Goal: Task Accomplishment & Management: Use online tool/utility

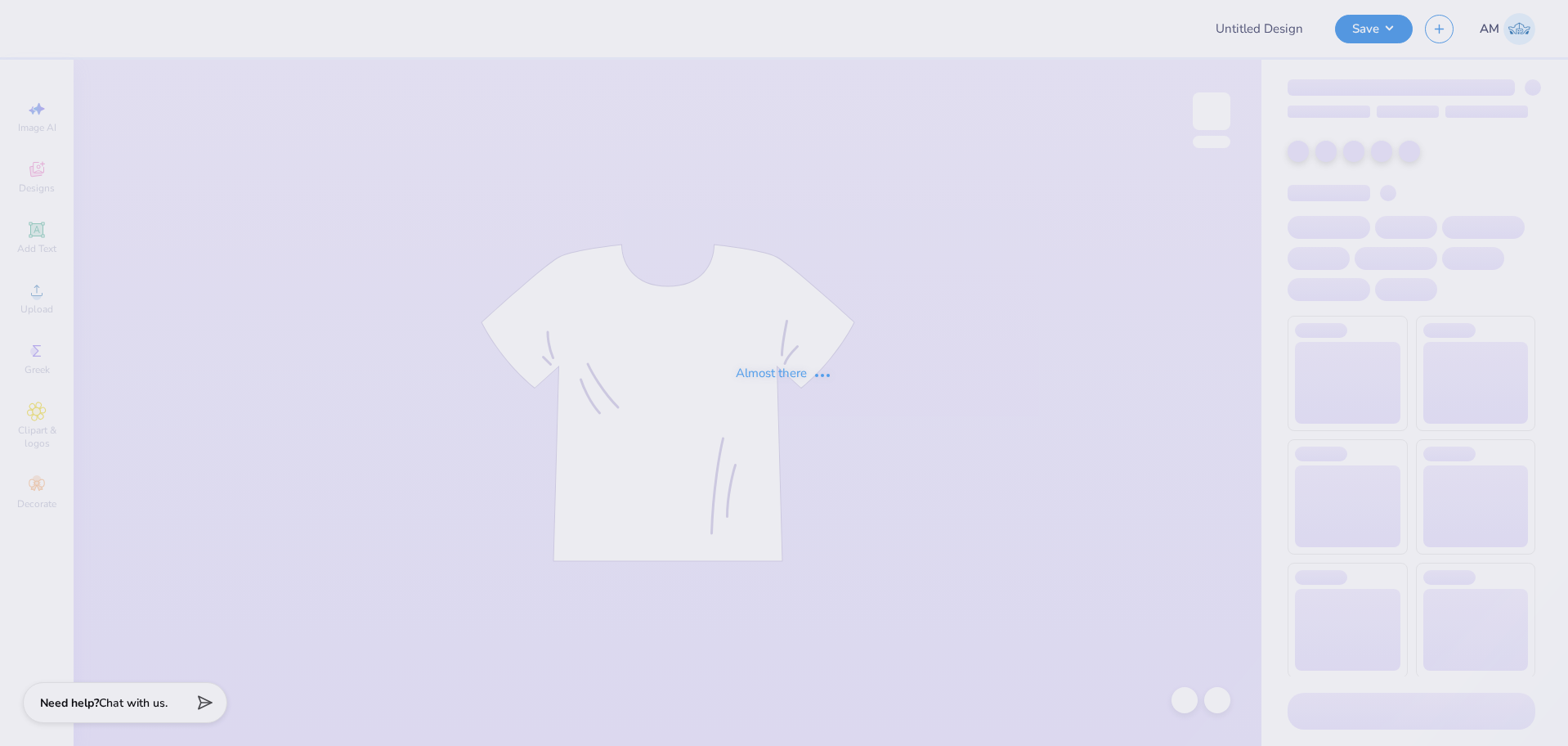
type input "Mock rock 2025"
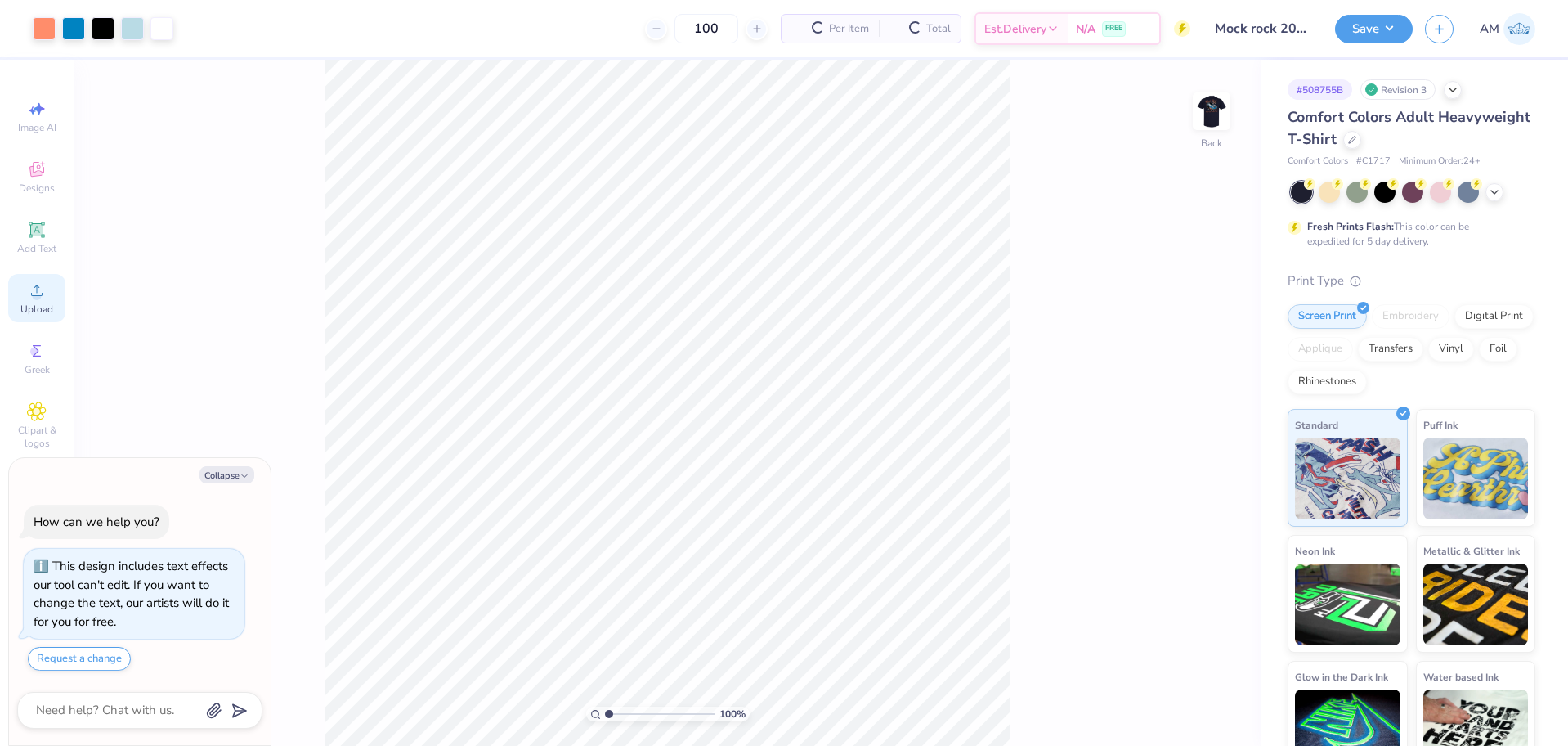
click at [40, 304] on span "Upload" at bounding box center [37, 309] width 33 height 13
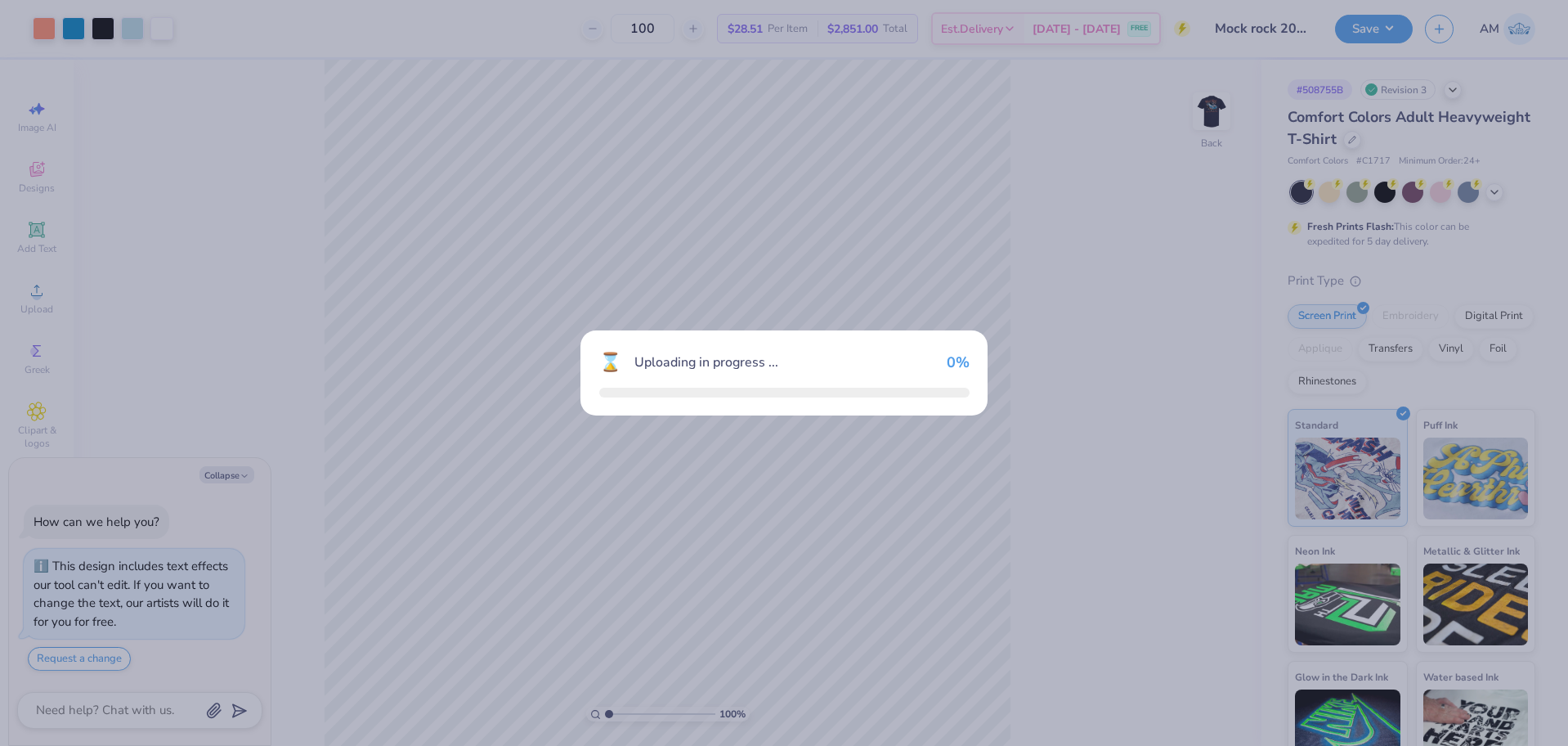
type textarea "x"
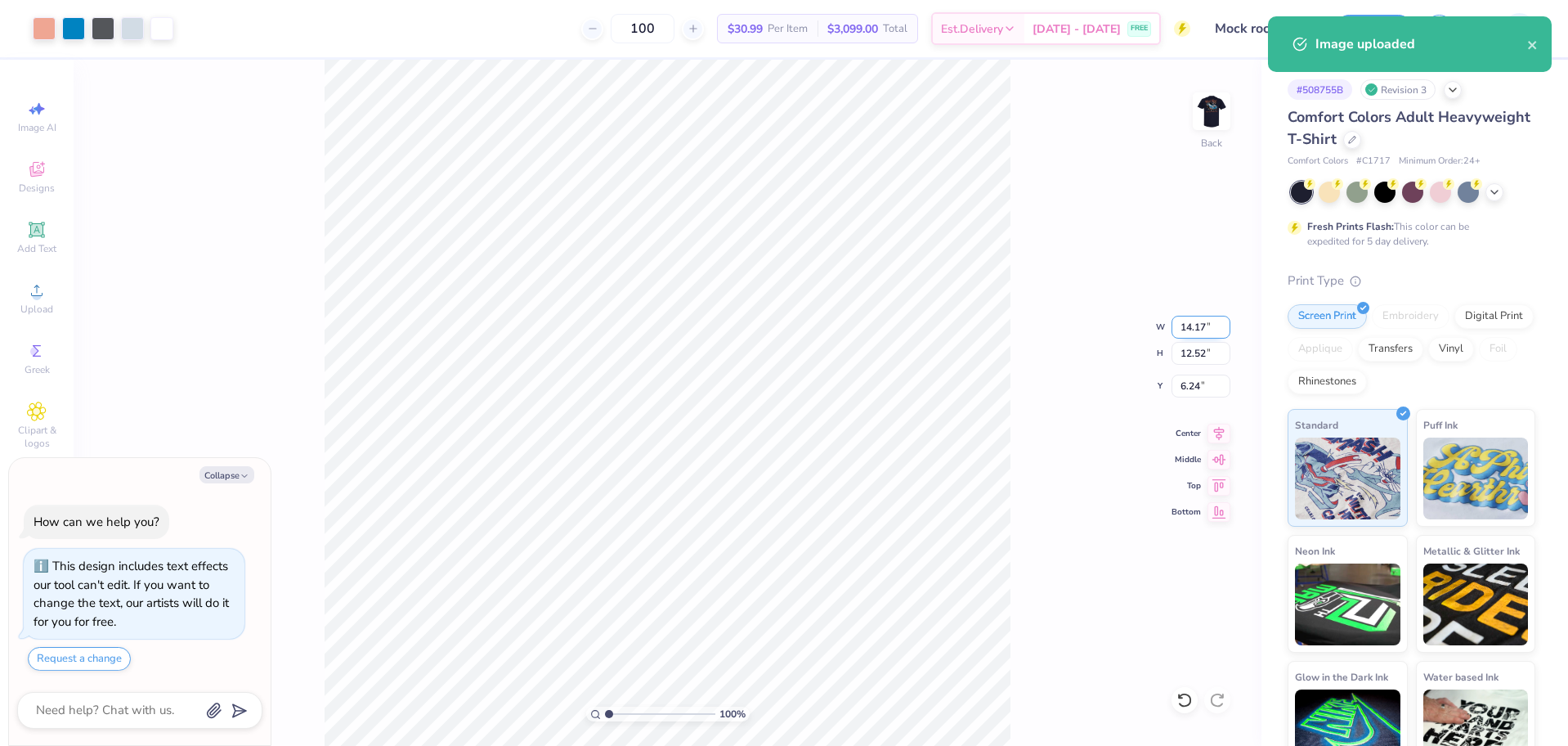
click at [1189, 333] on input "14.17" at bounding box center [1201, 327] width 59 height 23
type input "3.5"
type textarea "x"
type input "3.50"
type input "3.09"
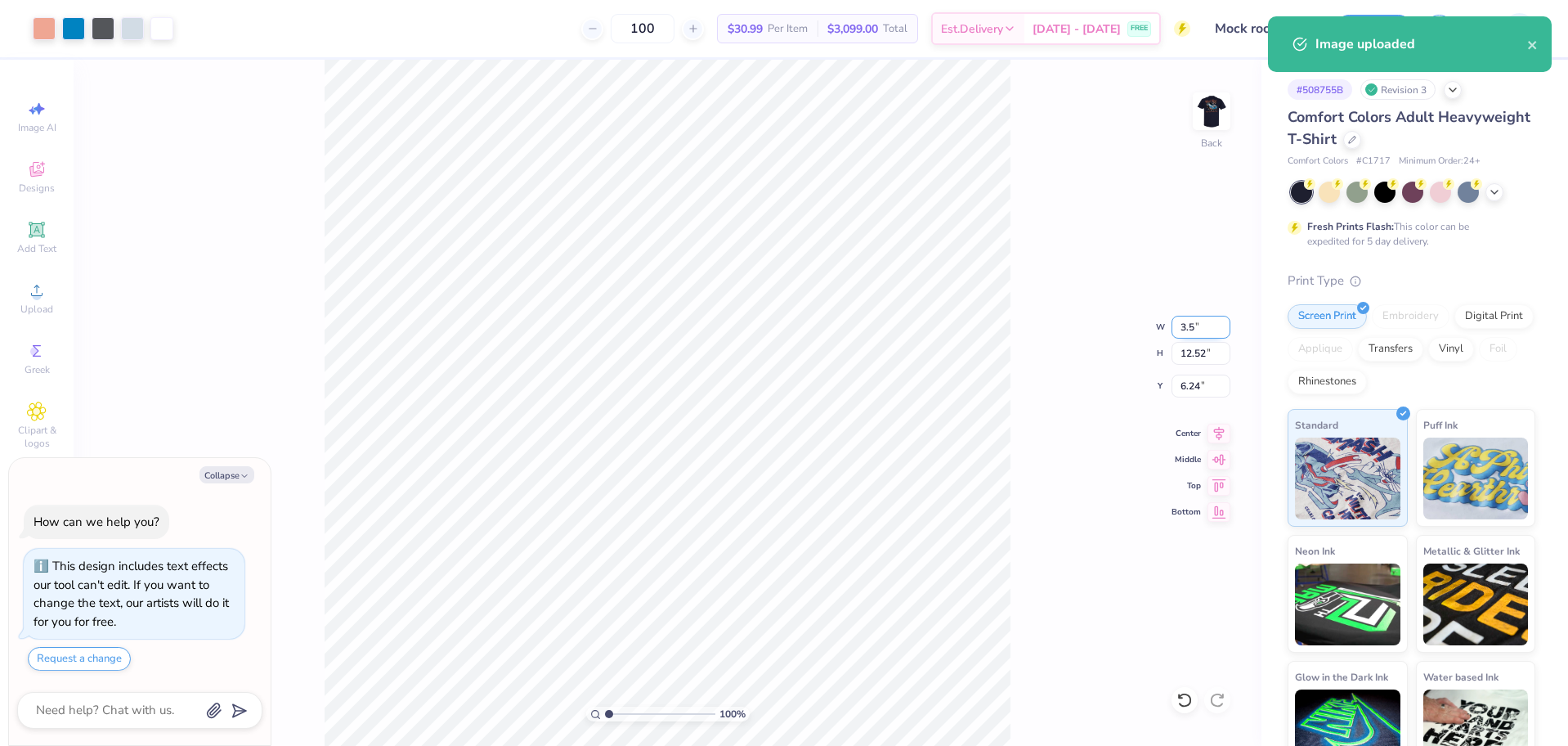
type input "10.95"
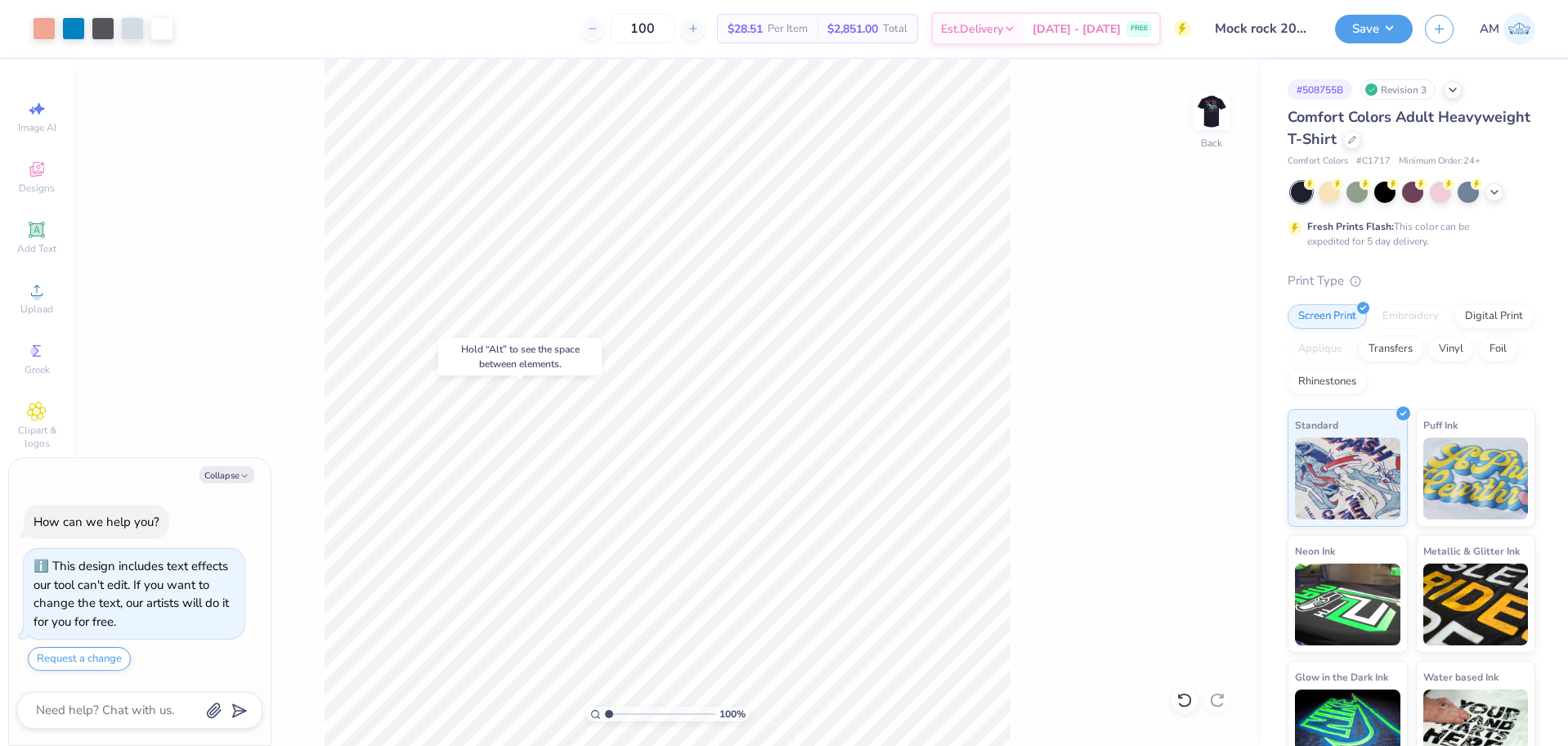
type textarea "x"
click at [1197, 387] on input "10.95" at bounding box center [1201, 386] width 59 height 23
type input "3"
type textarea "x"
type input "3.00"
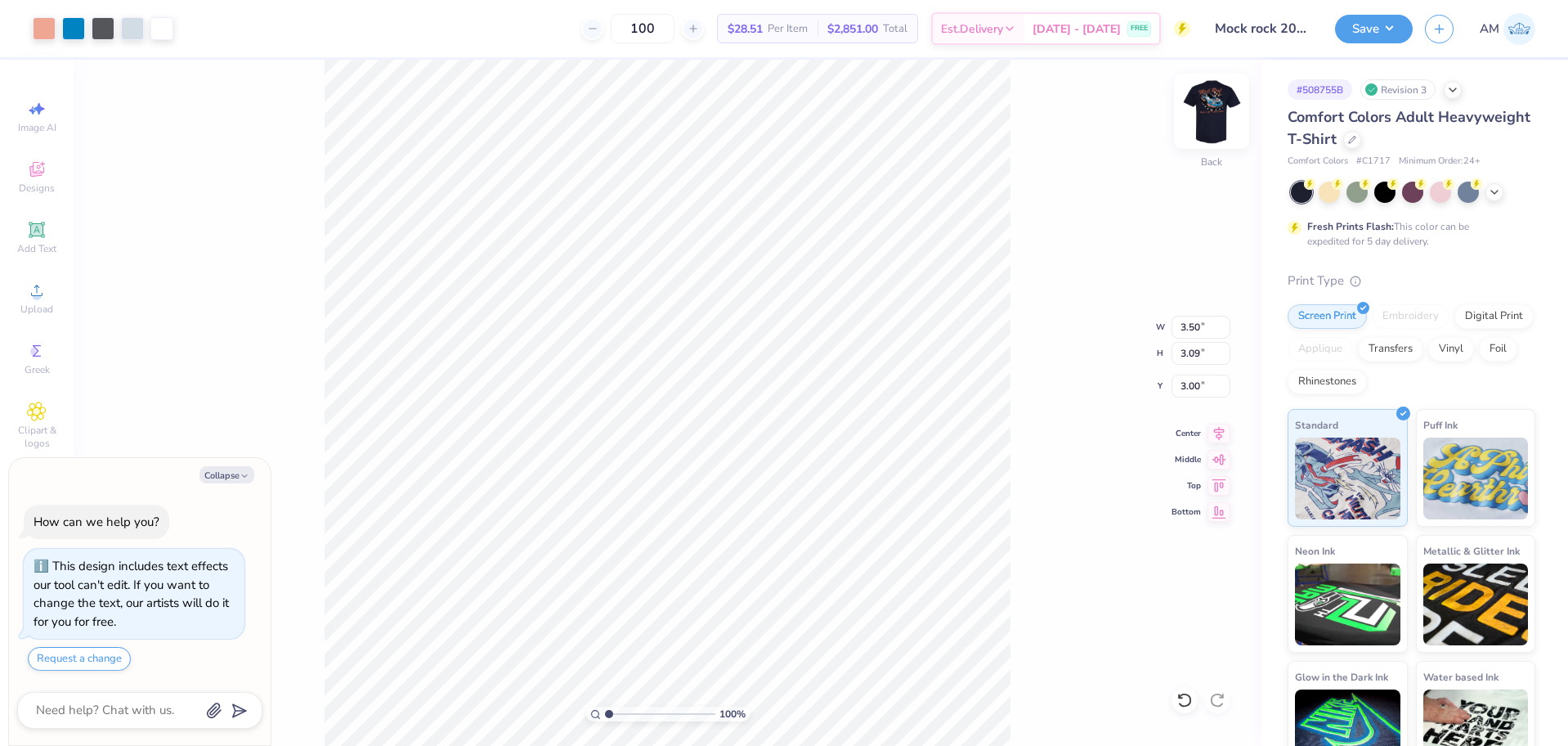
click at [1214, 131] on div at bounding box center [1212, 112] width 75 height 76
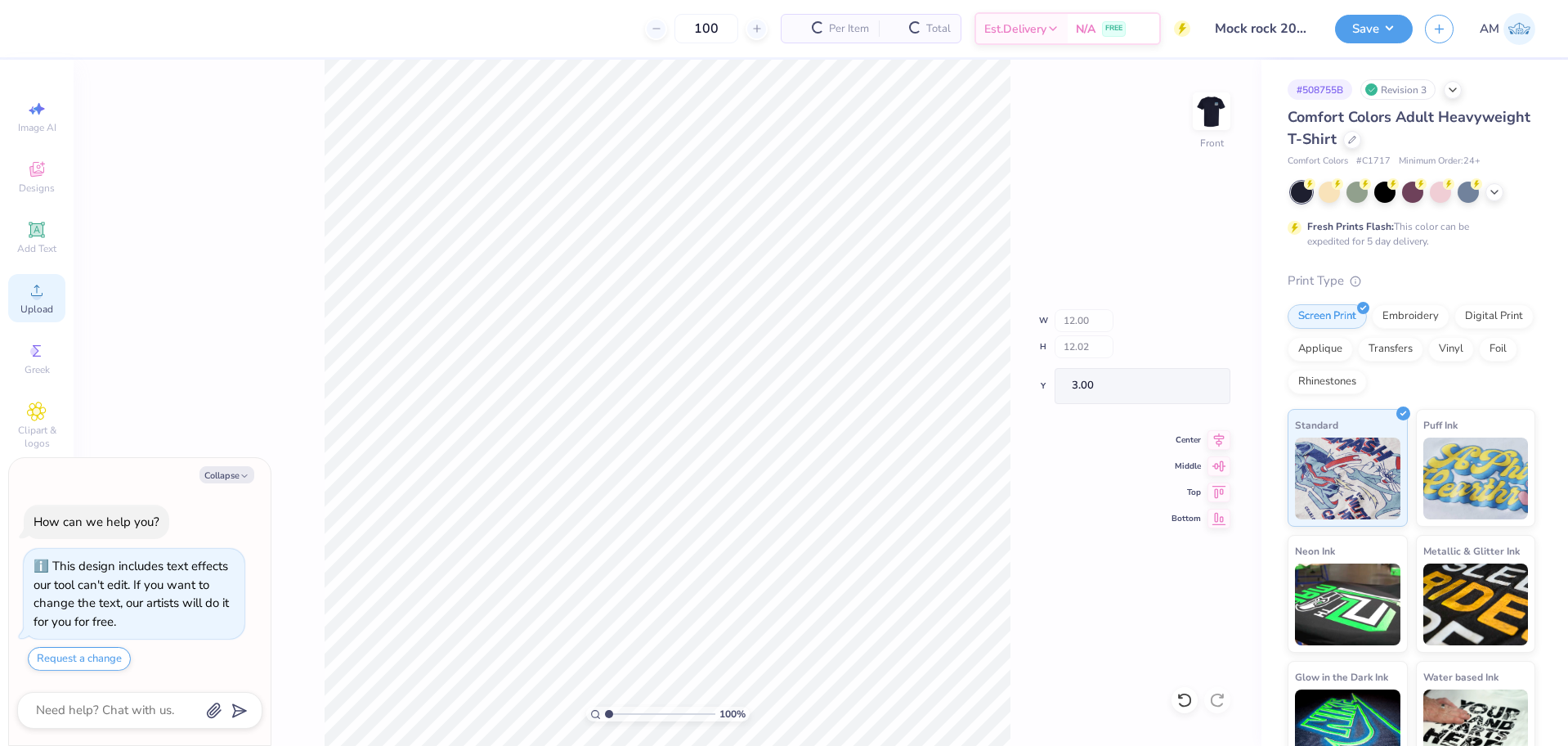
click at [36, 299] on circle at bounding box center [36, 295] width 9 height 9
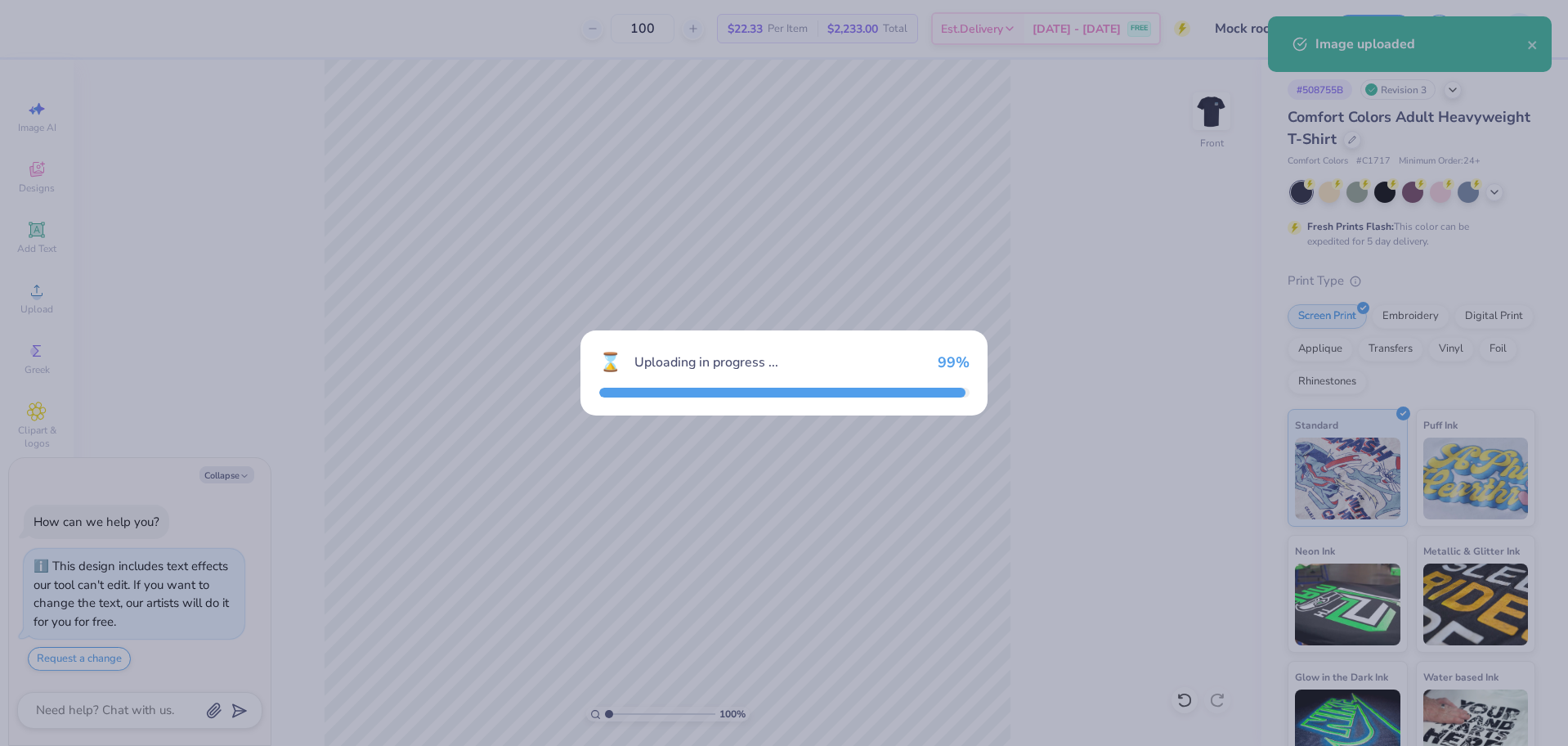
type textarea "x"
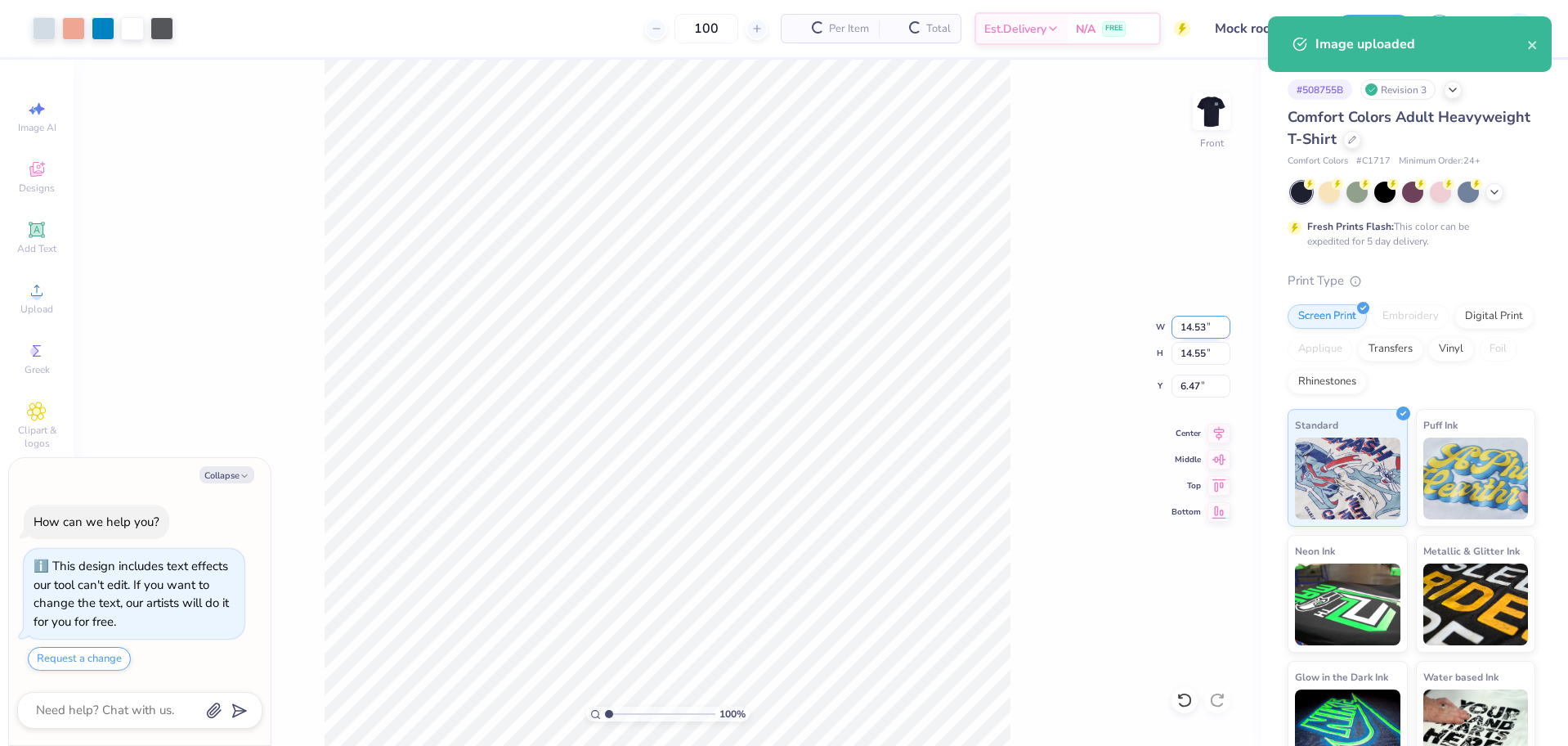
click at [1197, 327] on input "14.53" at bounding box center [1201, 327] width 59 height 23
type input "12"
type textarea "x"
type input "12.00"
type input "12.02"
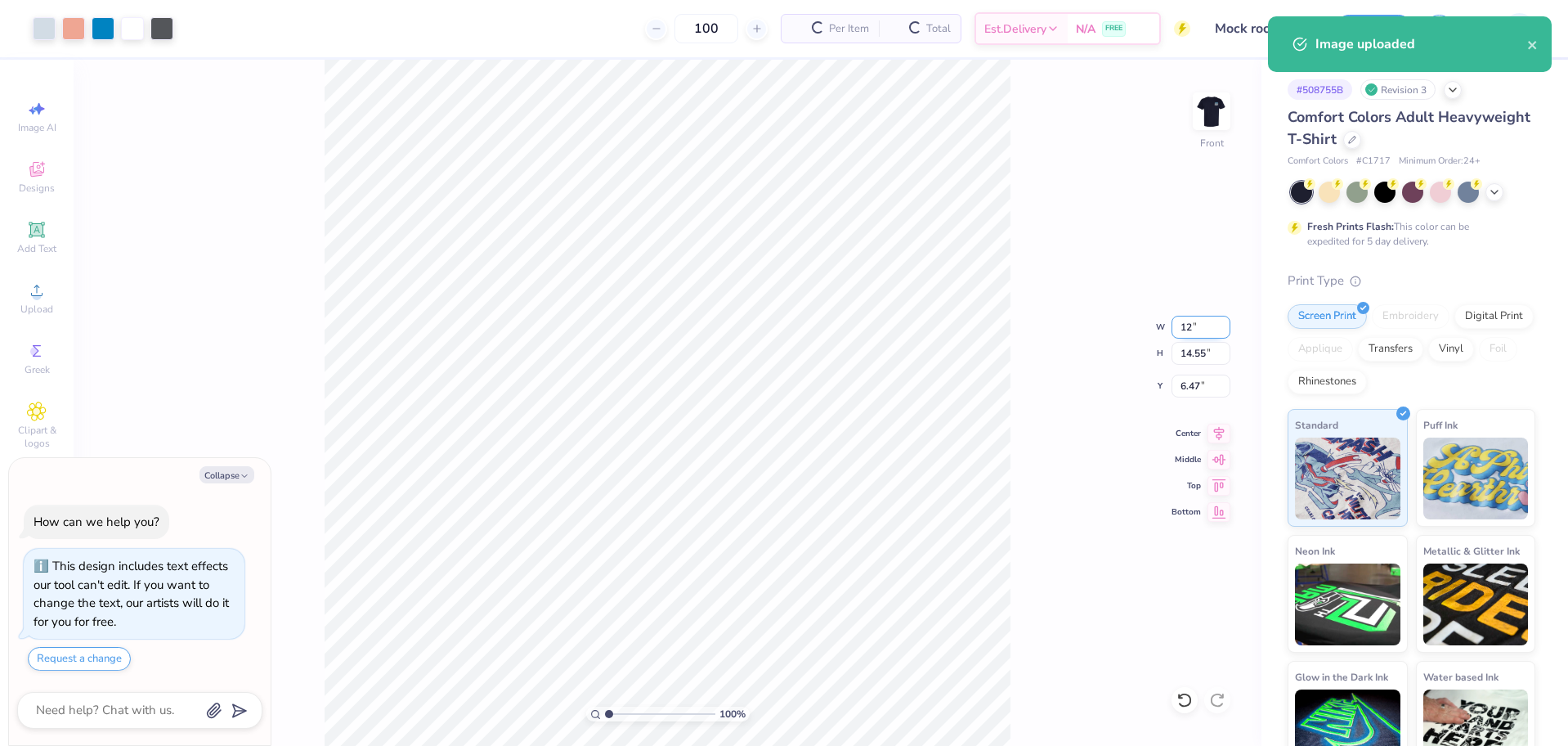
type input "7.74"
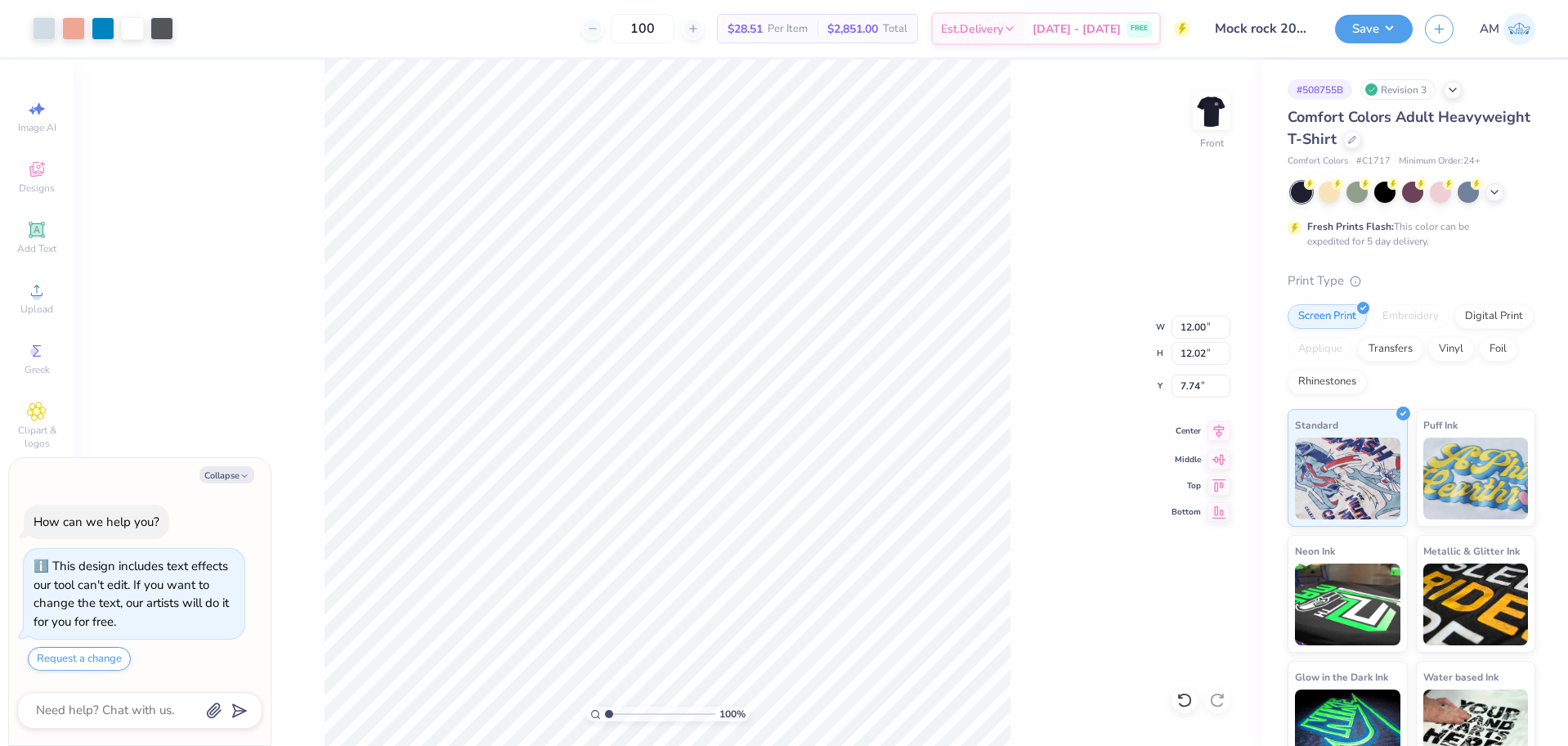
click at [1215, 431] on icon at bounding box center [1219, 431] width 23 height 20
click at [1141, 416] on div "100 % Front W 12.00 12.00 " H 12.02 12.02 " Y 7.74 7.74 " Center Middle Top Bot…" at bounding box center [668, 403] width 1188 height 686
type textarea "x"
click at [1193, 388] on input "7.74" at bounding box center [1201, 386] width 59 height 23
type input "3"
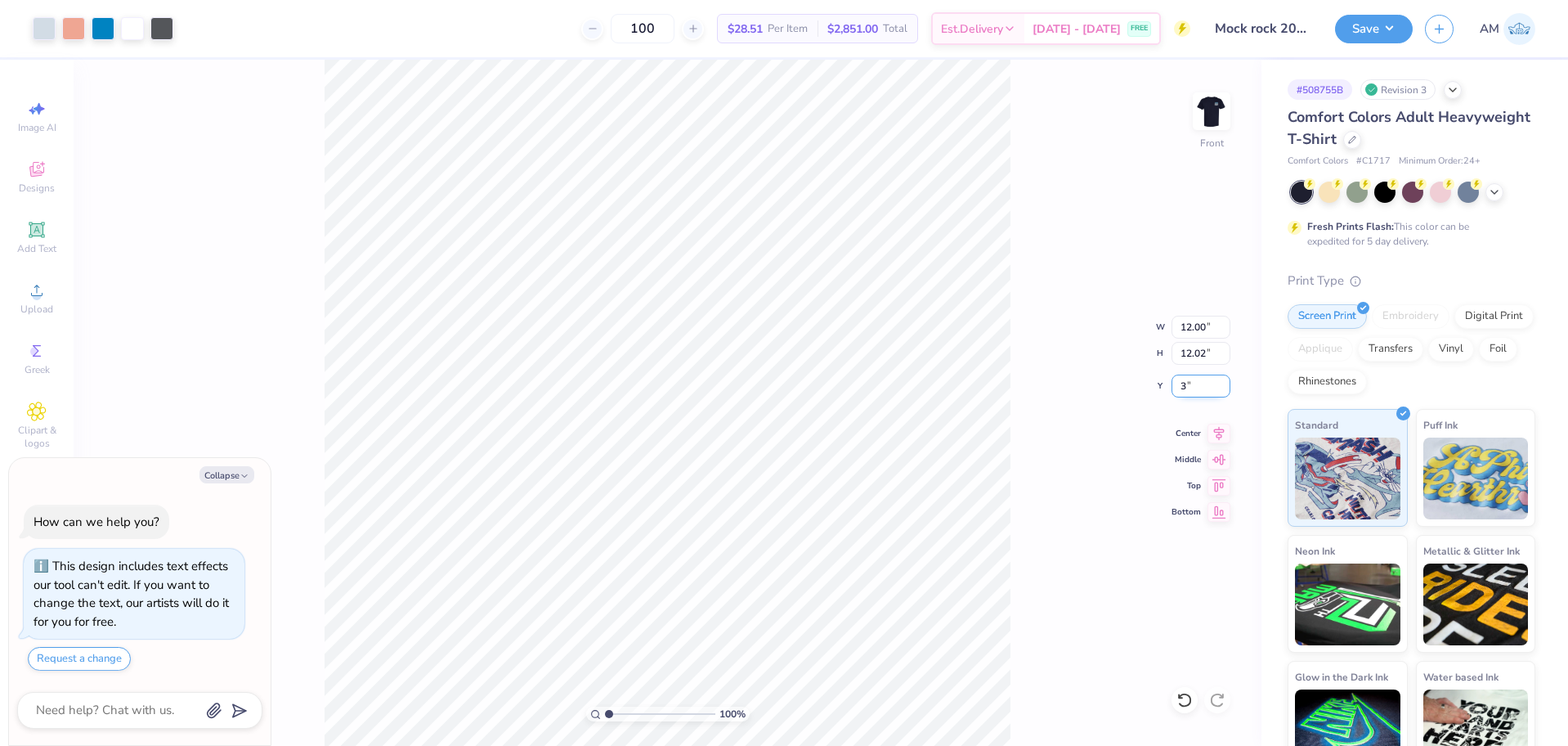
type textarea "x"
type input "3.00"
click at [1378, 29] on button "Save" at bounding box center [1374, 26] width 78 height 29
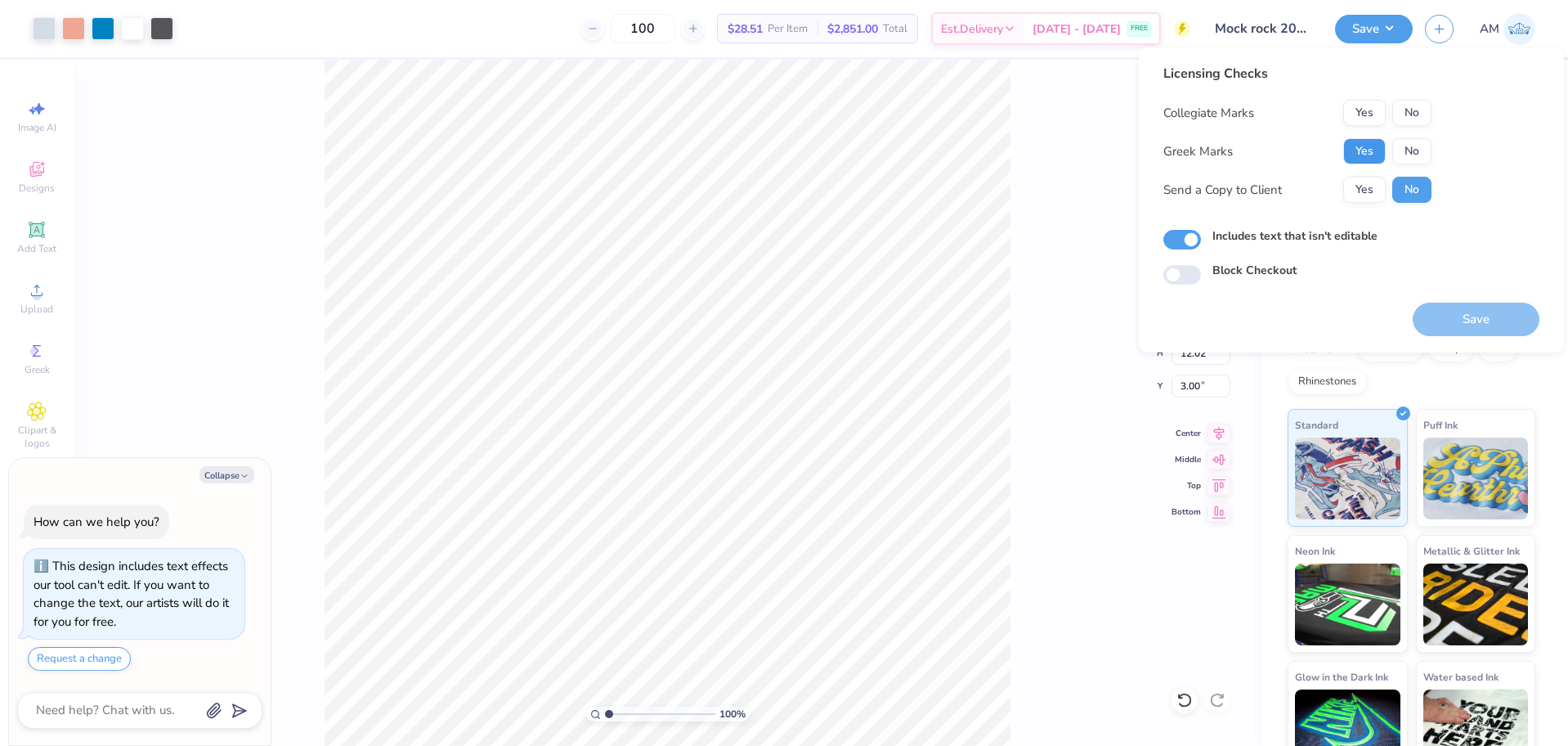
click at [1378, 147] on button "Yes" at bounding box center [1365, 151] width 43 height 26
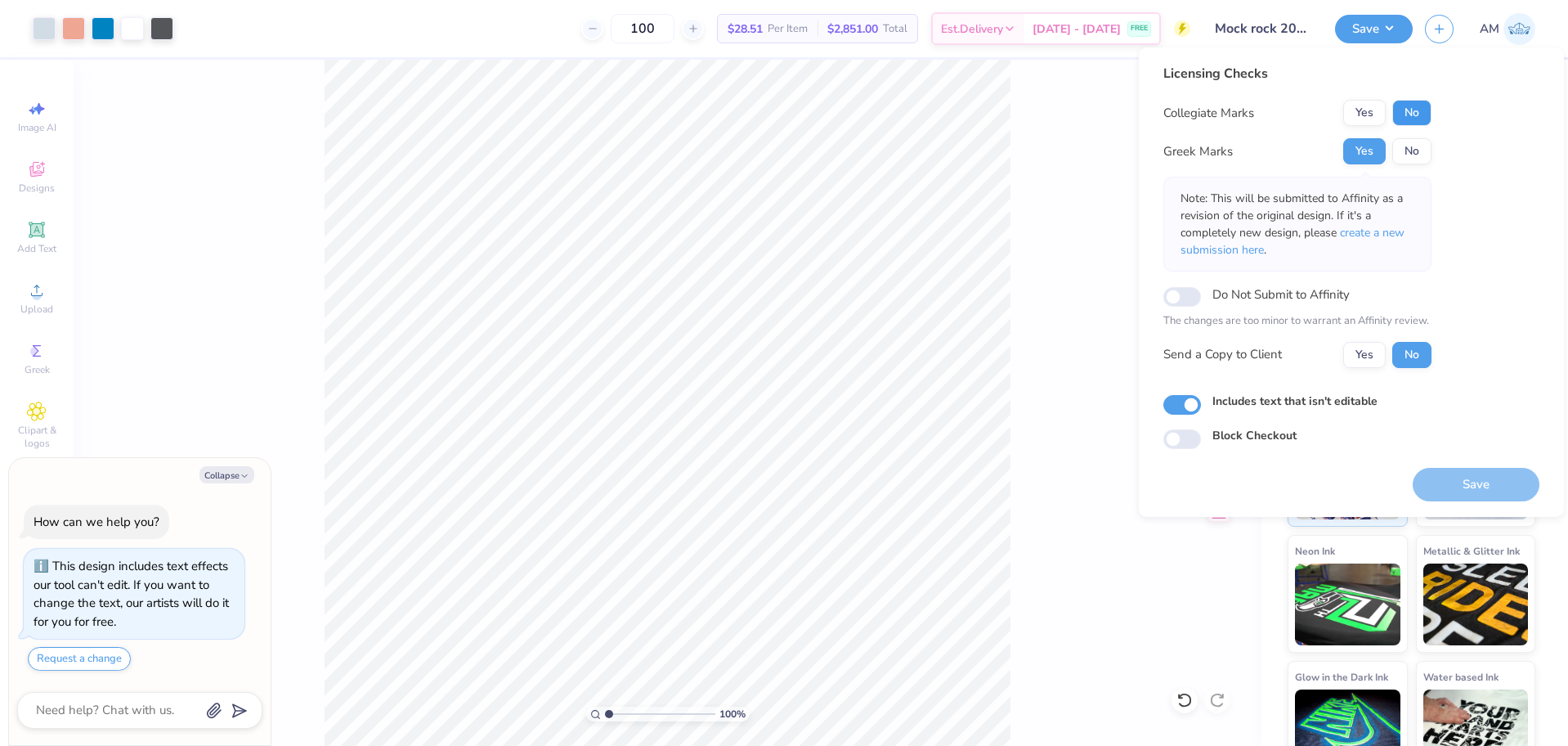
click at [1415, 117] on button "No" at bounding box center [1412, 113] width 39 height 26
click at [1369, 355] on button "Yes" at bounding box center [1365, 355] width 43 height 26
click at [1369, 154] on button "Yes" at bounding box center [1365, 151] width 43 height 26
click at [1414, 112] on button "No" at bounding box center [1412, 113] width 39 height 26
click at [1457, 472] on button "Save" at bounding box center [1476, 484] width 126 height 34
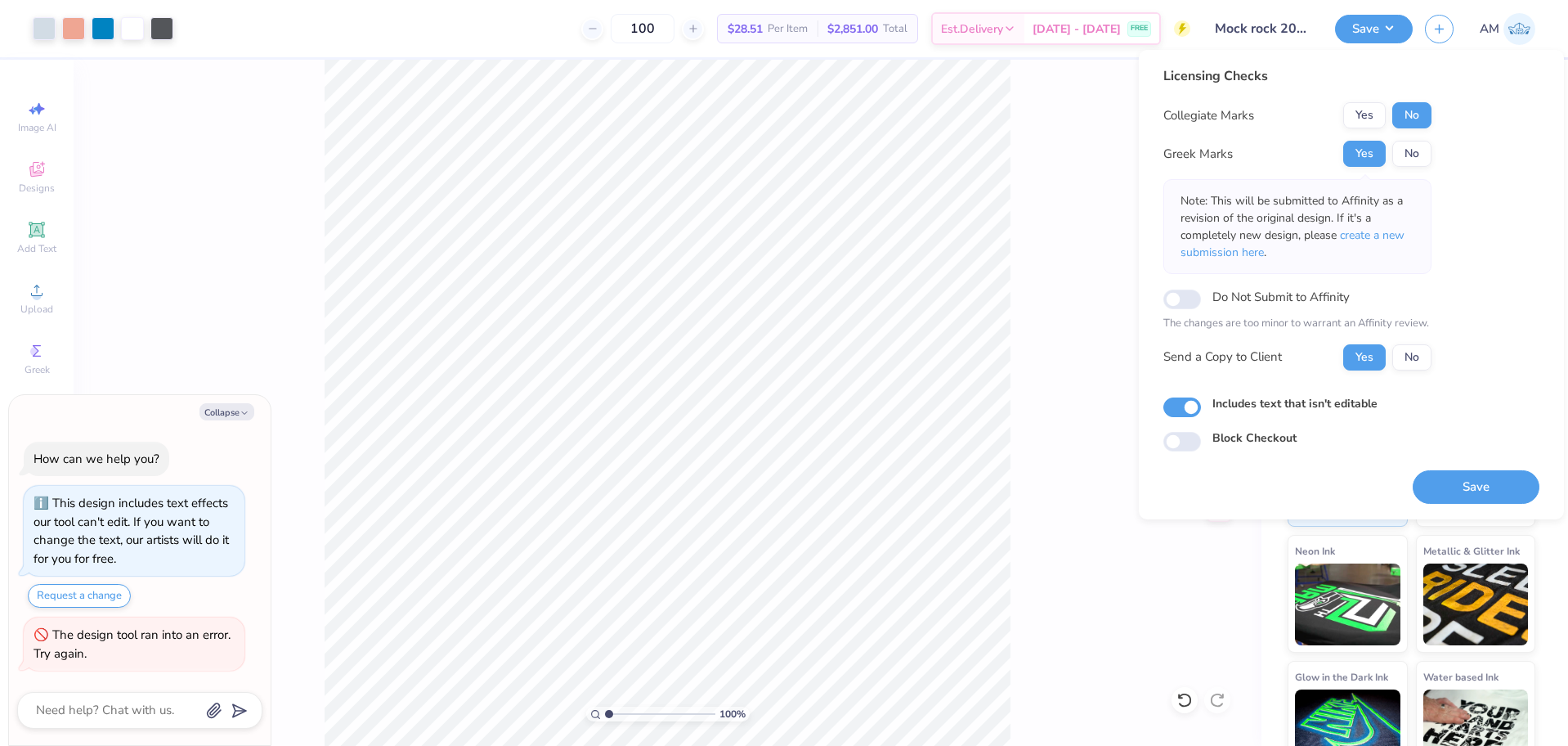
type textarea "x"
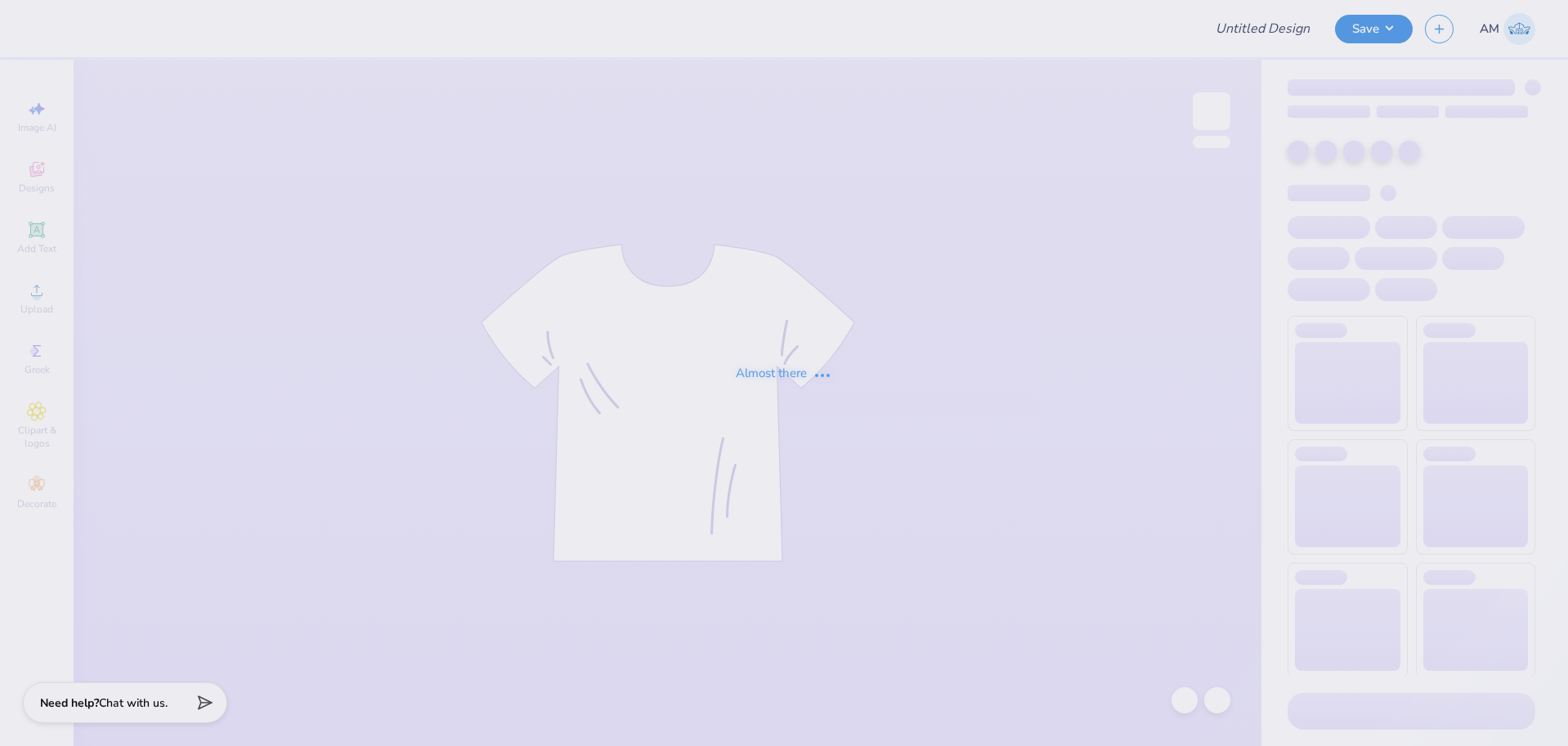
type input "Mock rock 2025"
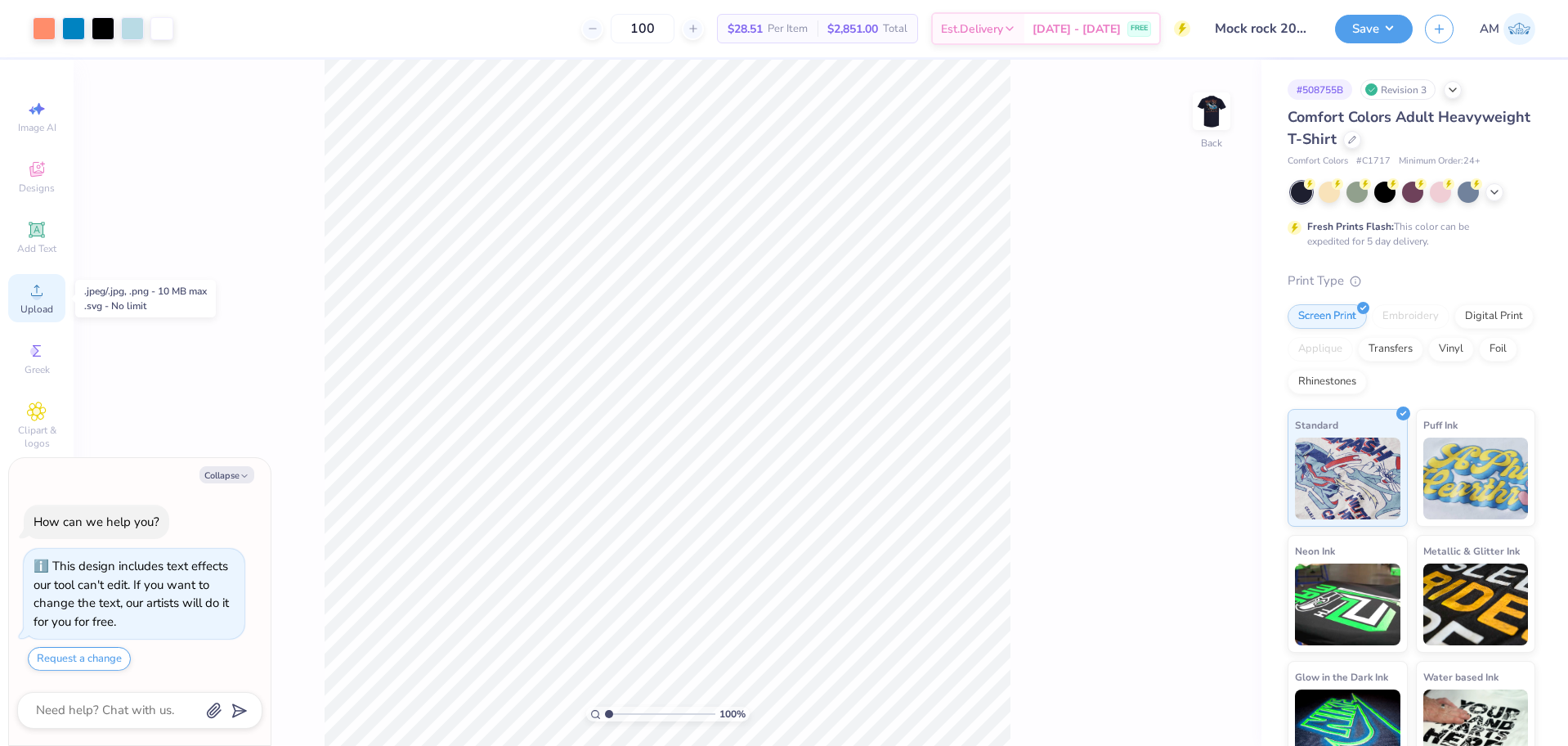
click at [31, 306] on span "Upload" at bounding box center [37, 309] width 33 height 13
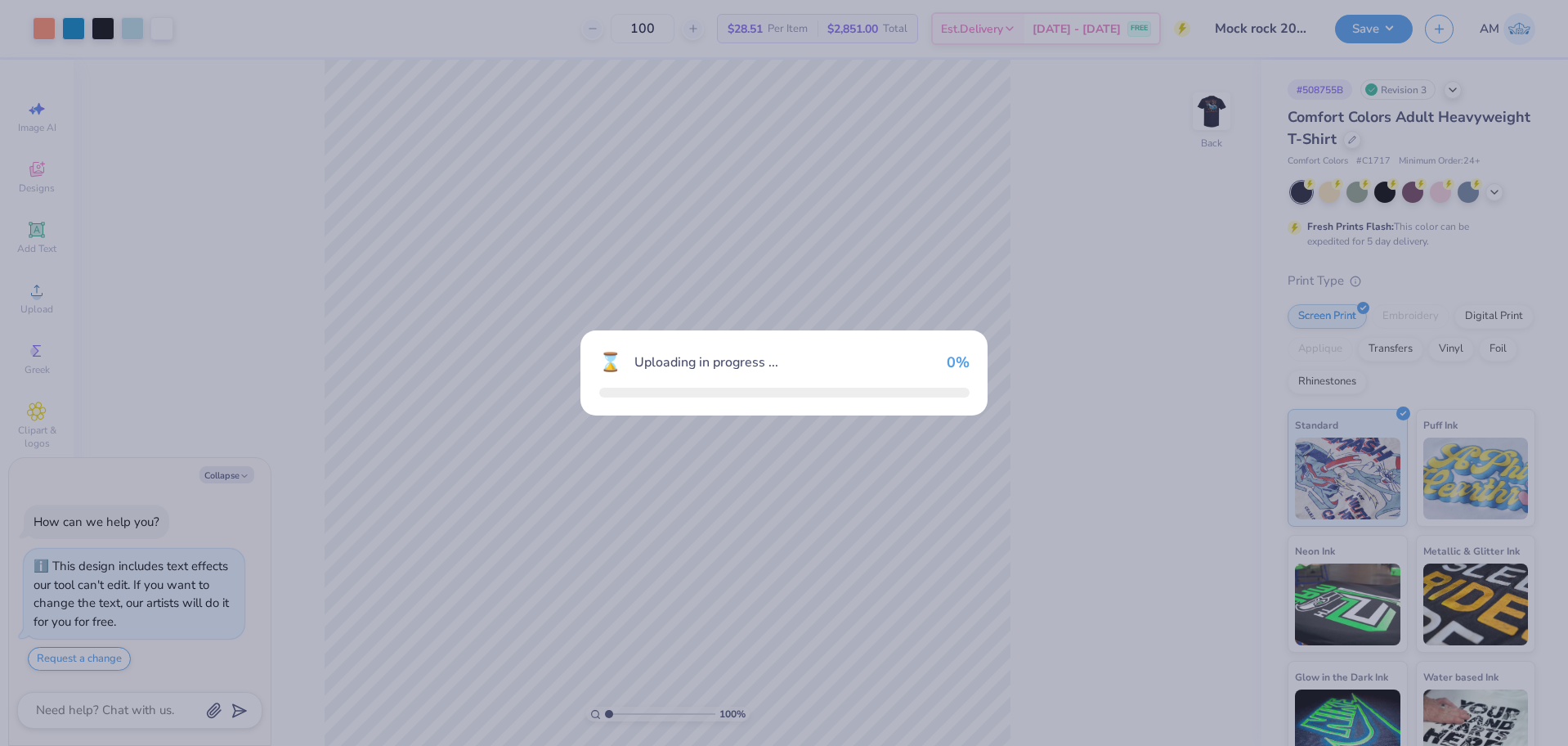
type textarea "x"
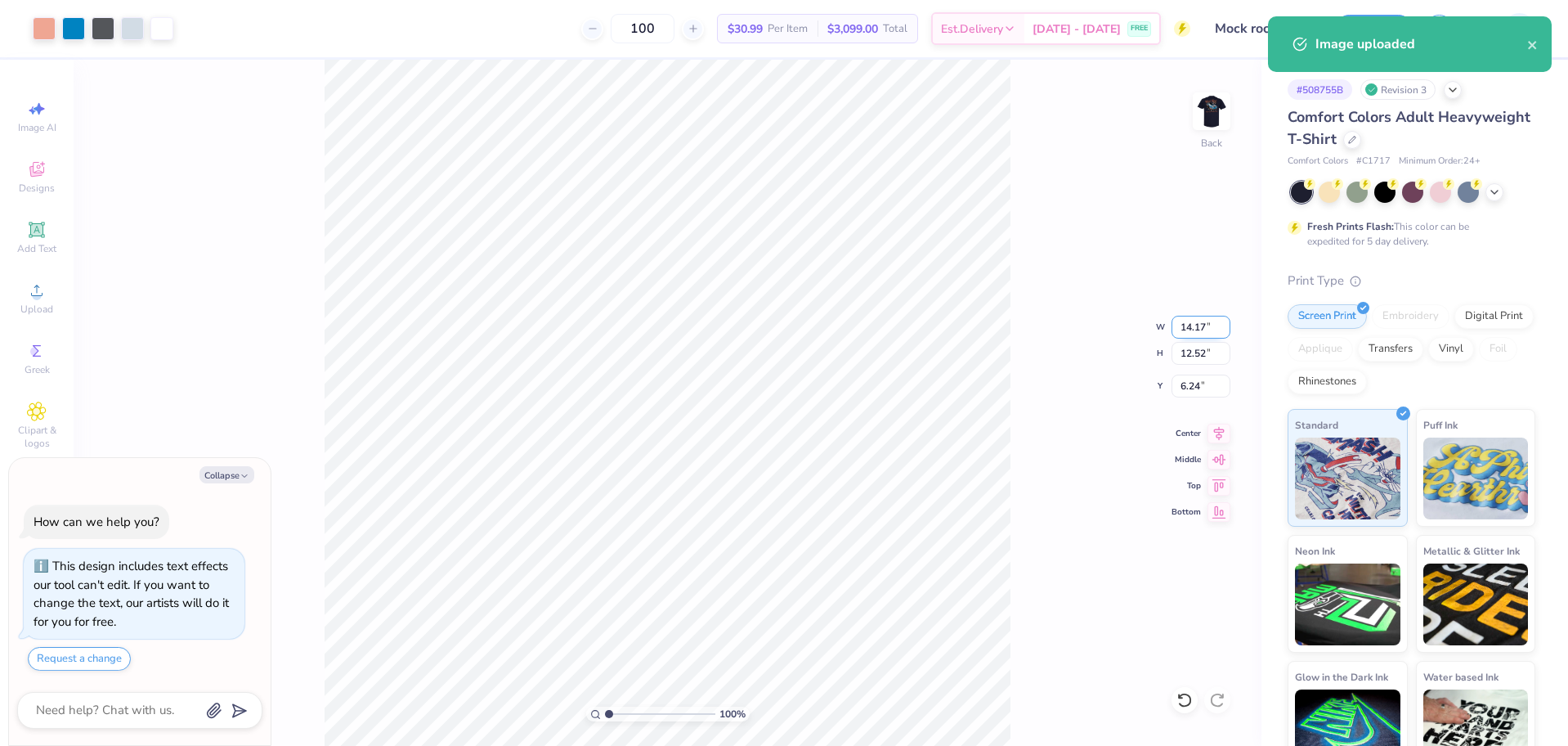
click at [1181, 320] on input "14.17" at bounding box center [1201, 327] width 59 height 23
type input "3.5"
type textarea "x"
type input "3.50"
type input "3.09"
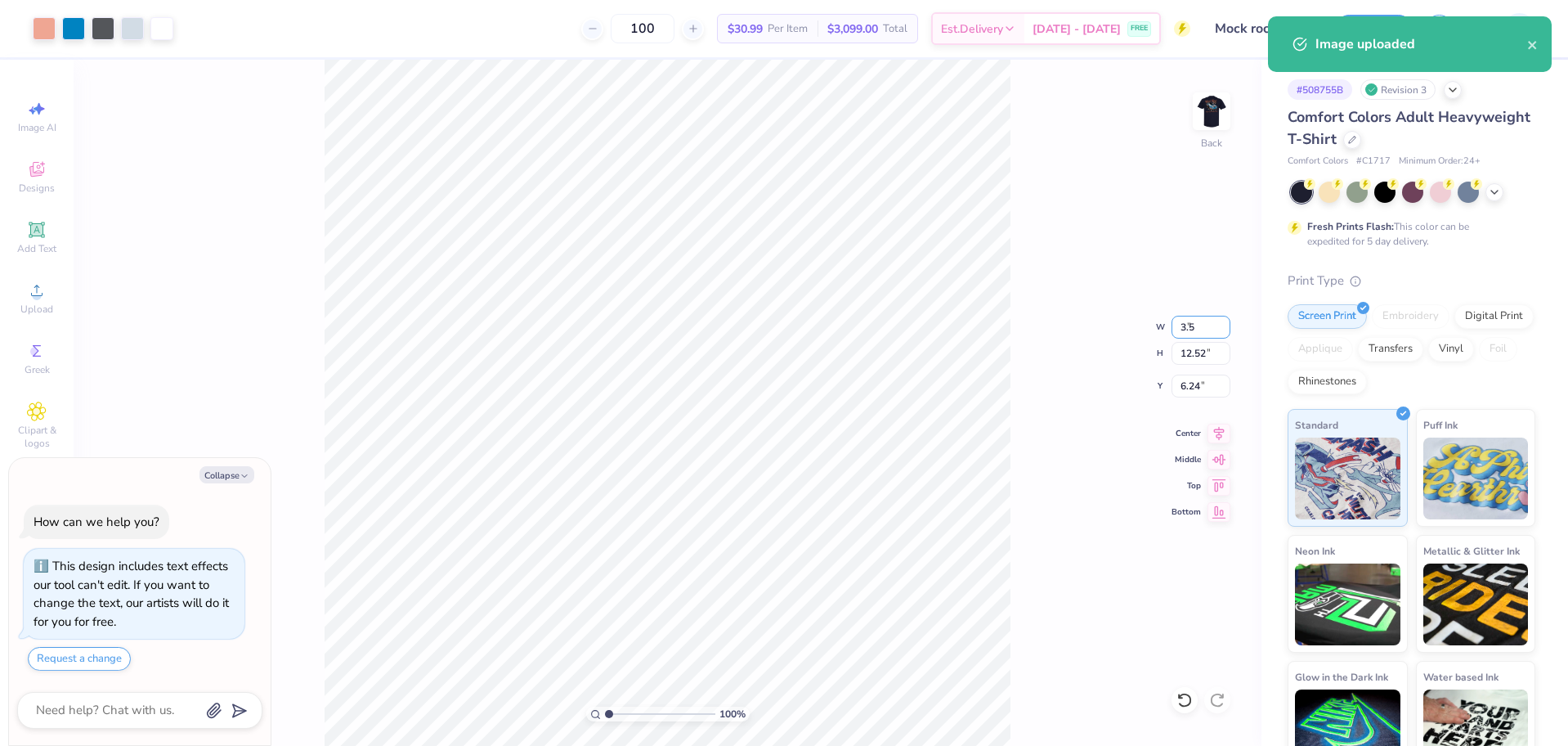
type input "10.95"
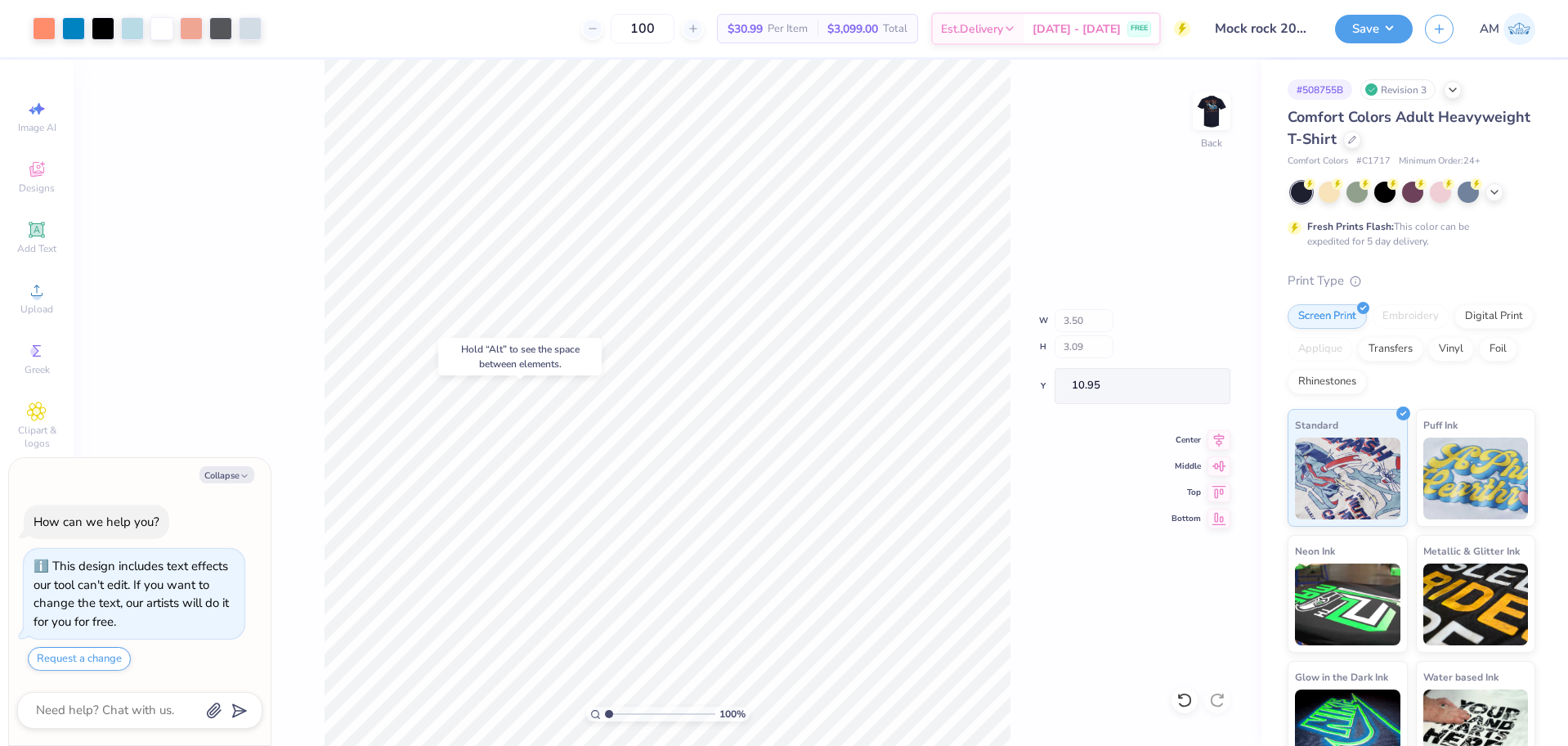
type textarea "x"
type input "3.00"
type textarea "x"
click at [1189, 383] on input "10.95" at bounding box center [1201, 386] width 59 height 23
type input "3"
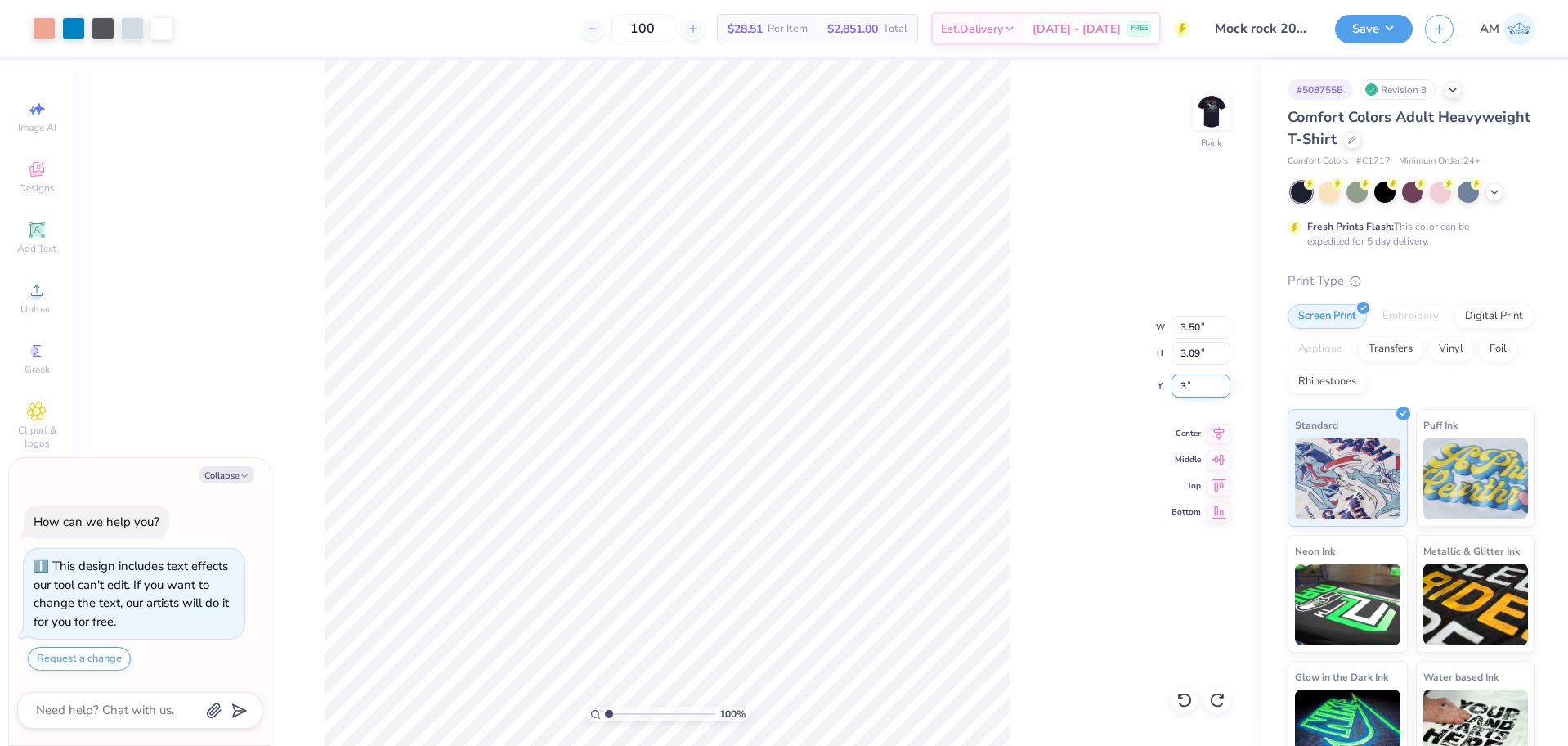
type textarea "x"
type input "3.00"
click at [1217, 117] on img at bounding box center [1212, 112] width 66 height 66
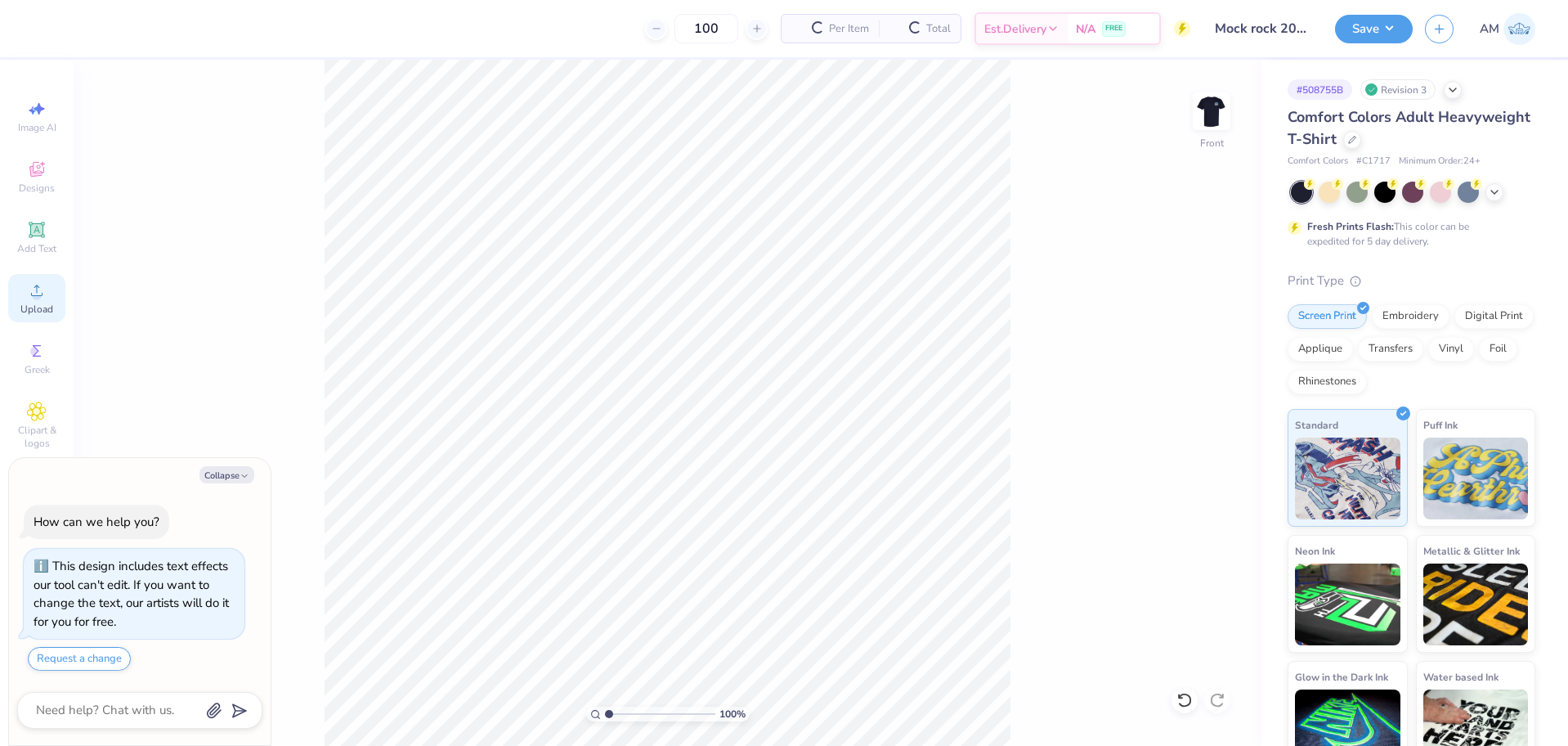
click at [51, 301] on div "Upload" at bounding box center [37, 298] width 57 height 48
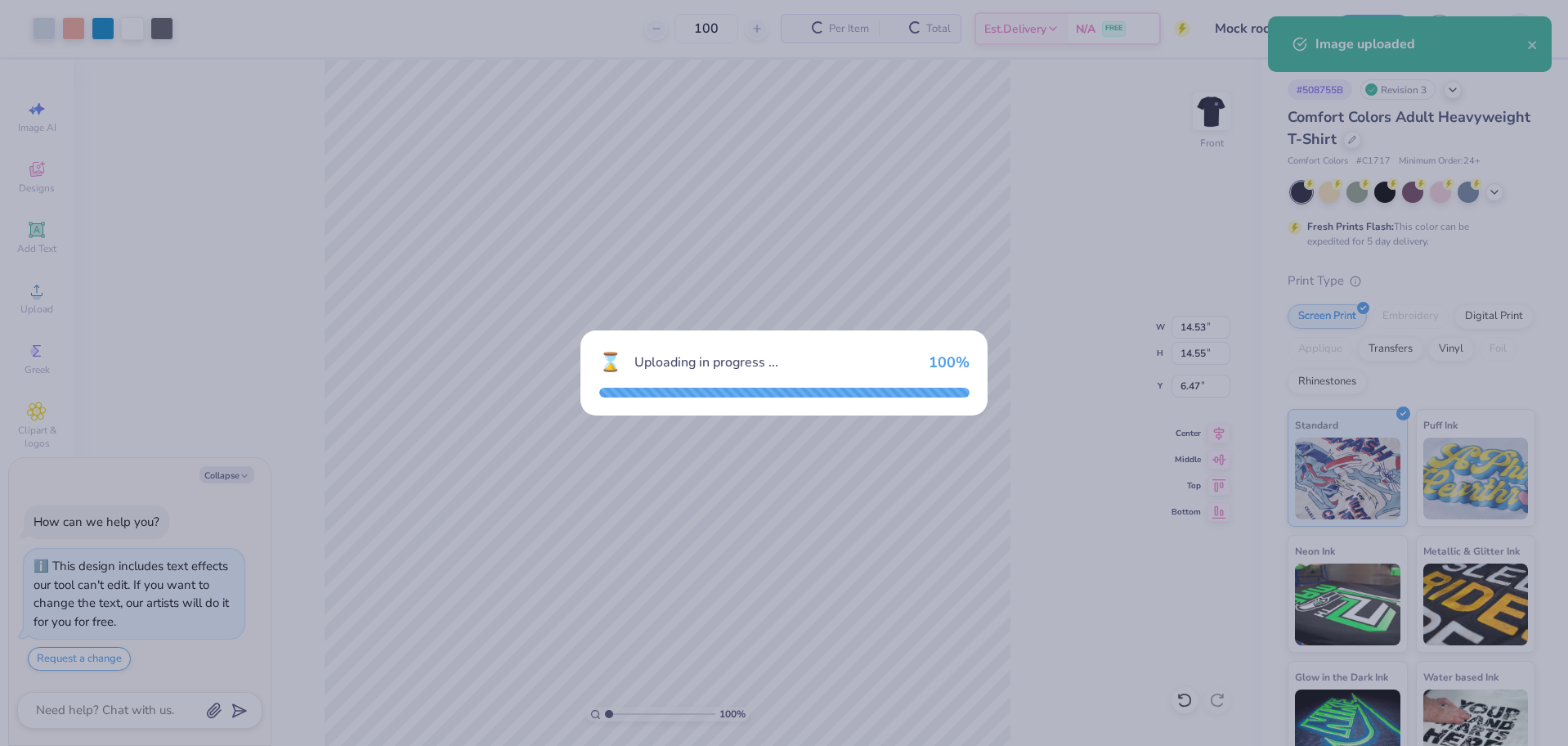
type textarea "x"
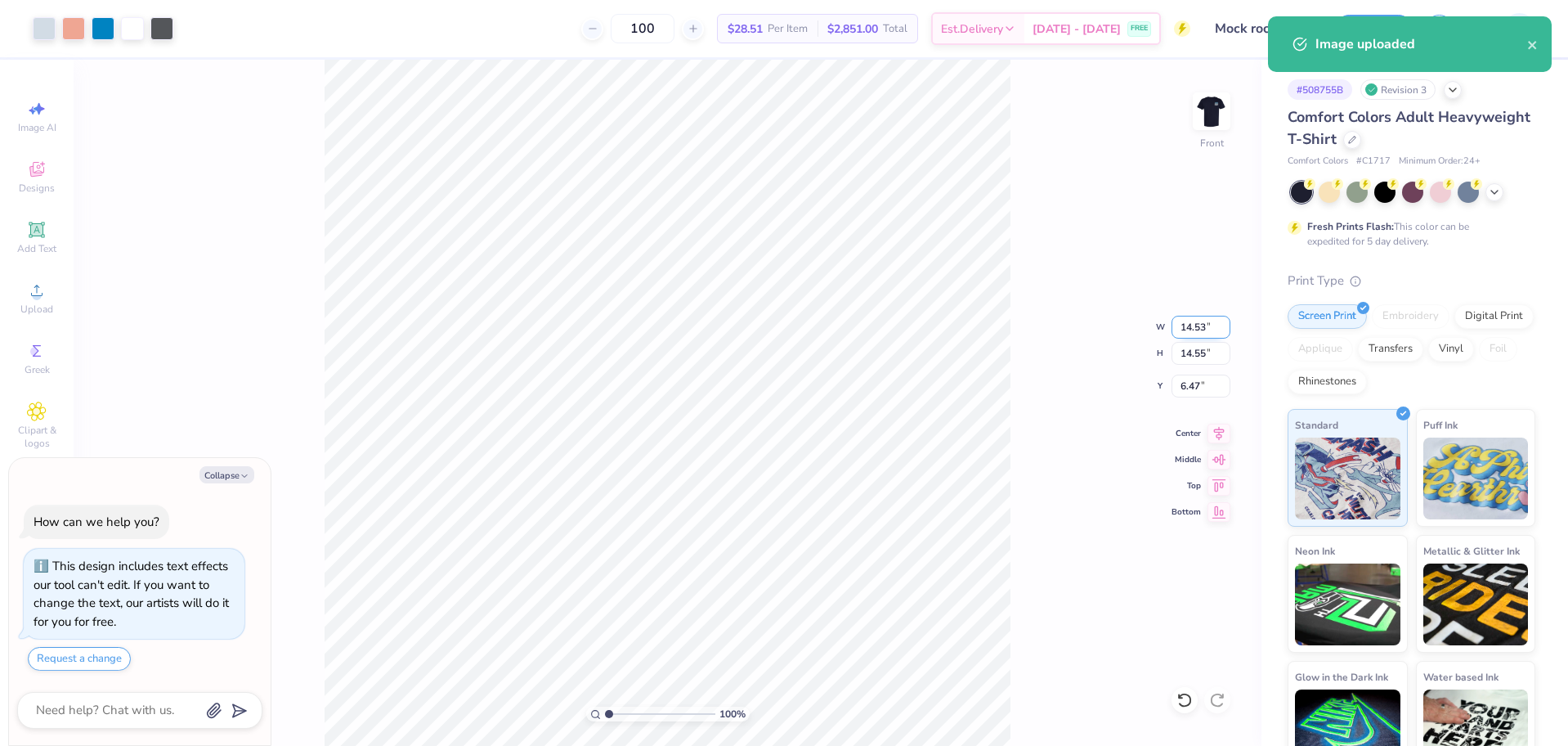
click at [1195, 327] on input "14.53" at bounding box center [1201, 327] width 59 height 23
type input "3"
type input "7.74"
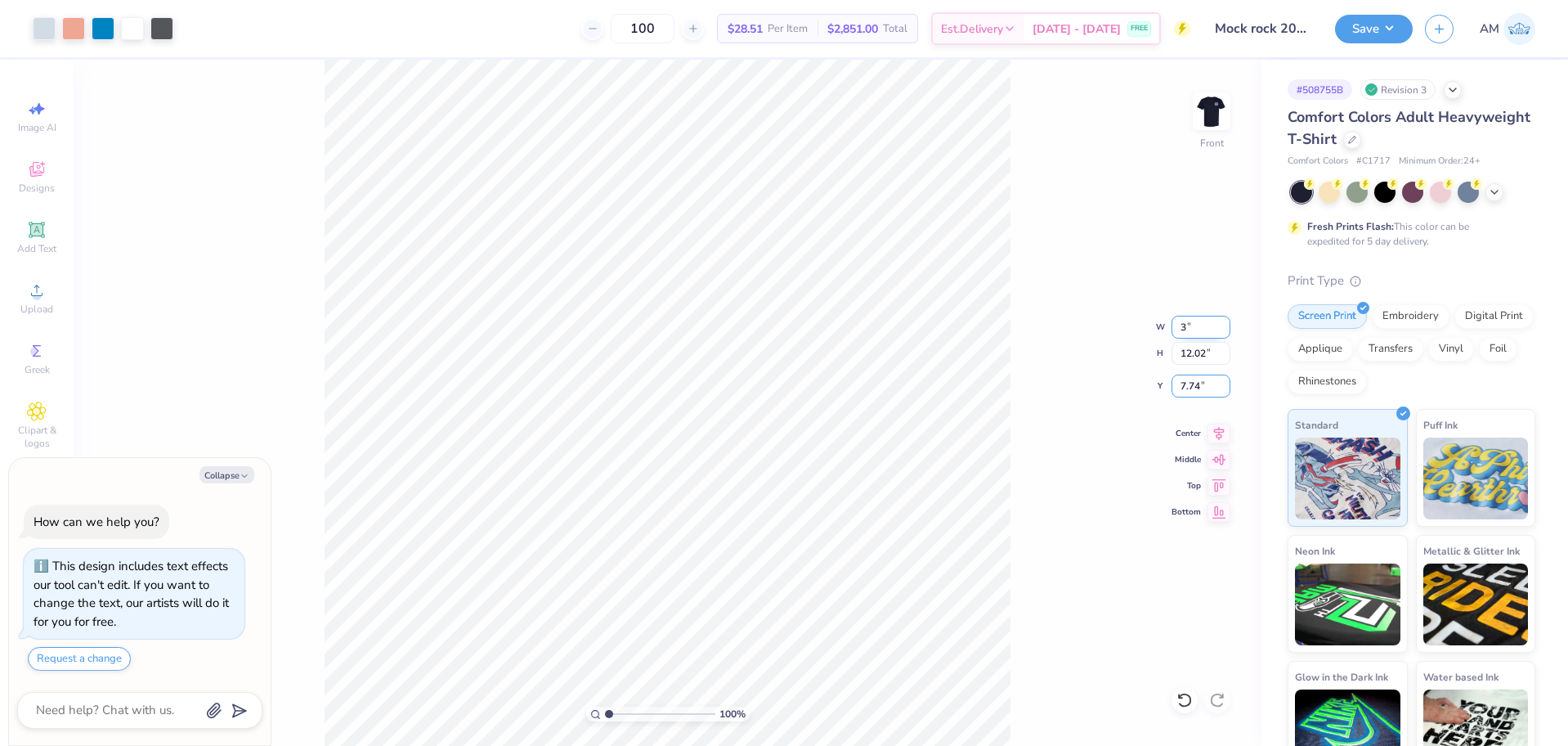
type textarea "x"
type input "12.02"
drag, startPoint x: 1193, startPoint y: 327, endPoint x: 1194, endPoint y: 389, distance: 62.0
click at [1194, 389] on input "7.74" at bounding box center [1201, 386] width 59 height 23
type textarea "x"
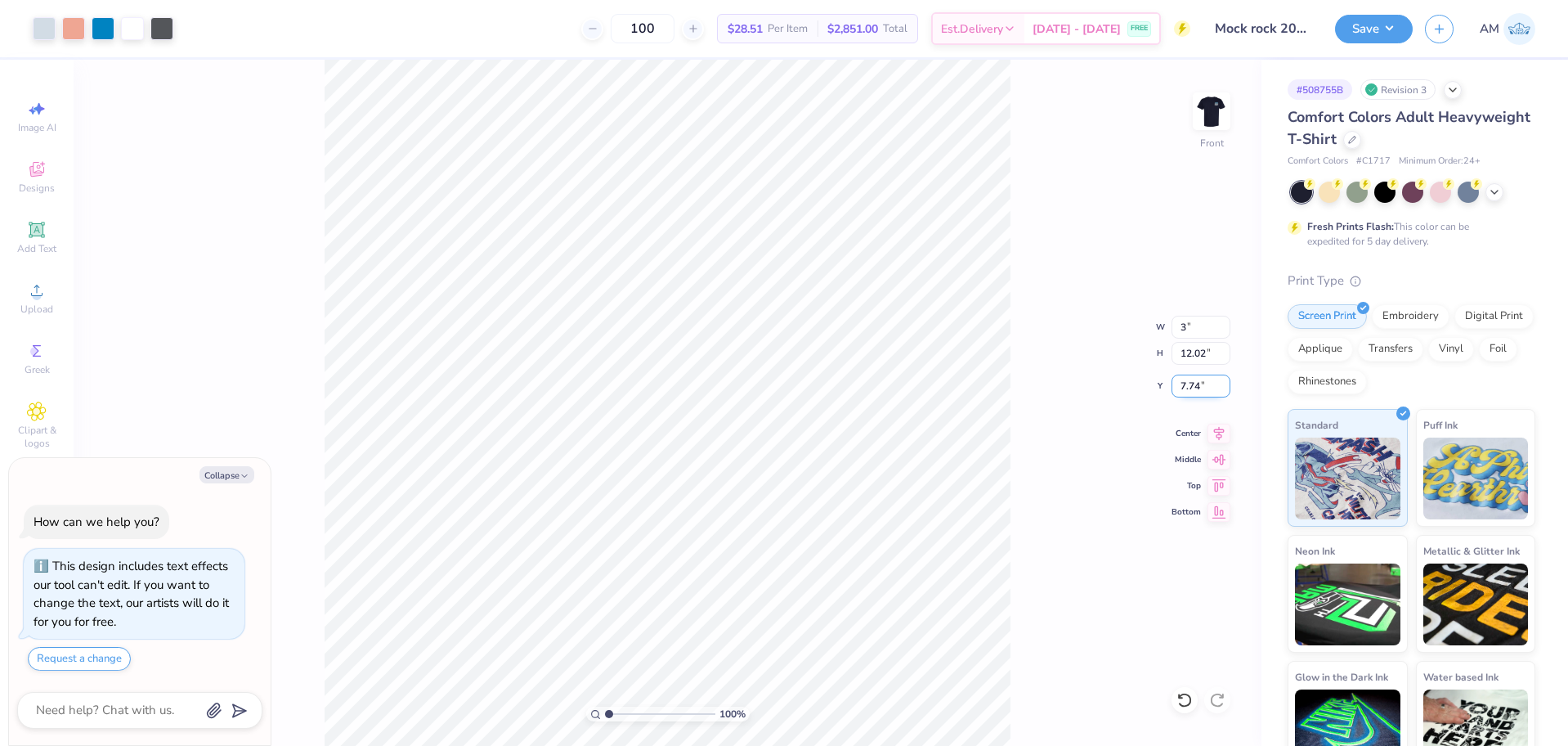
type input "3.00"
type input "12.25"
click at [1186, 700] on icon at bounding box center [1185, 700] width 16 height 16
type textarea "x"
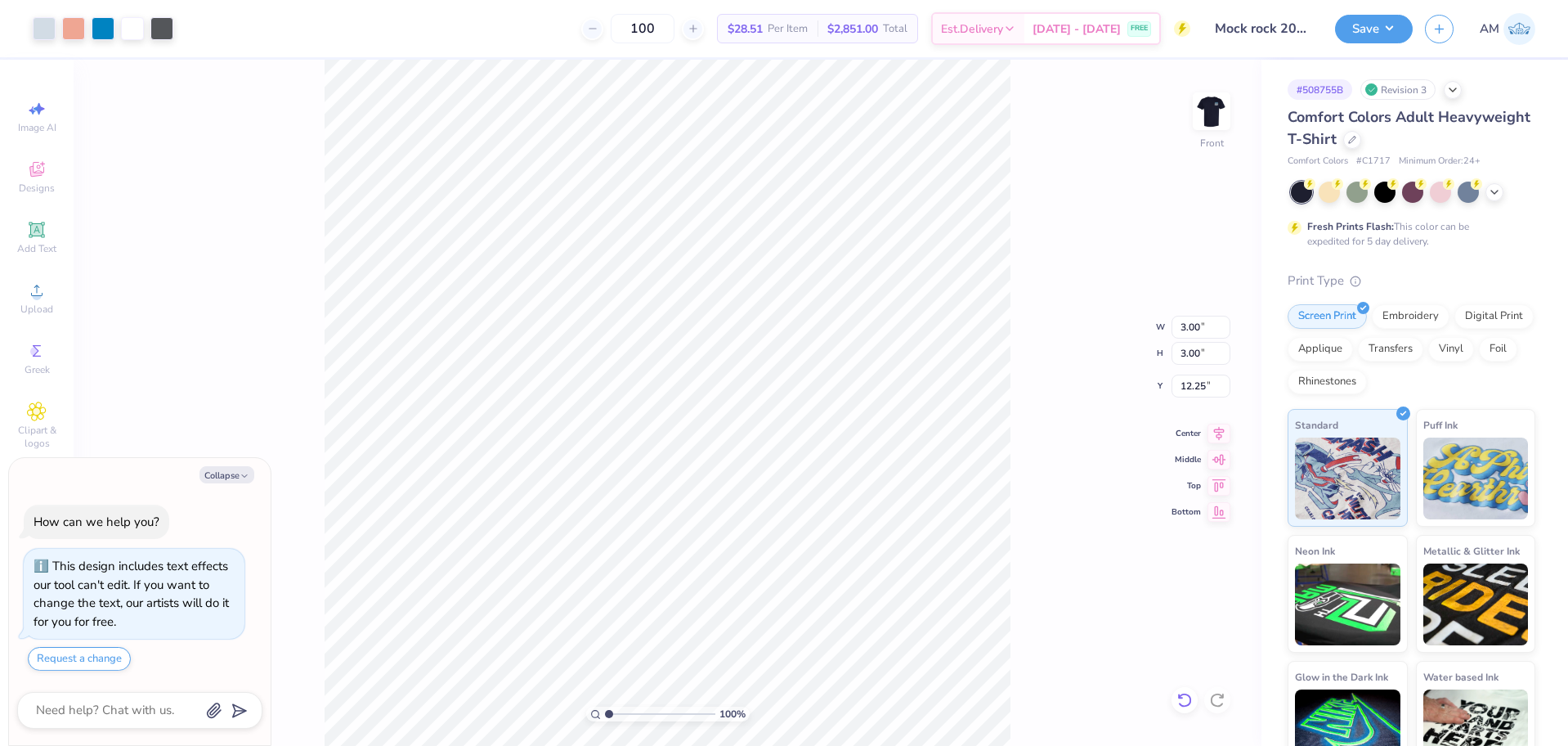
type input "12.00"
type input "12.02"
click at [1191, 384] on input "7.74" at bounding box center [1201, 386] width 59 height 23
type input "3"
type textarea "x"
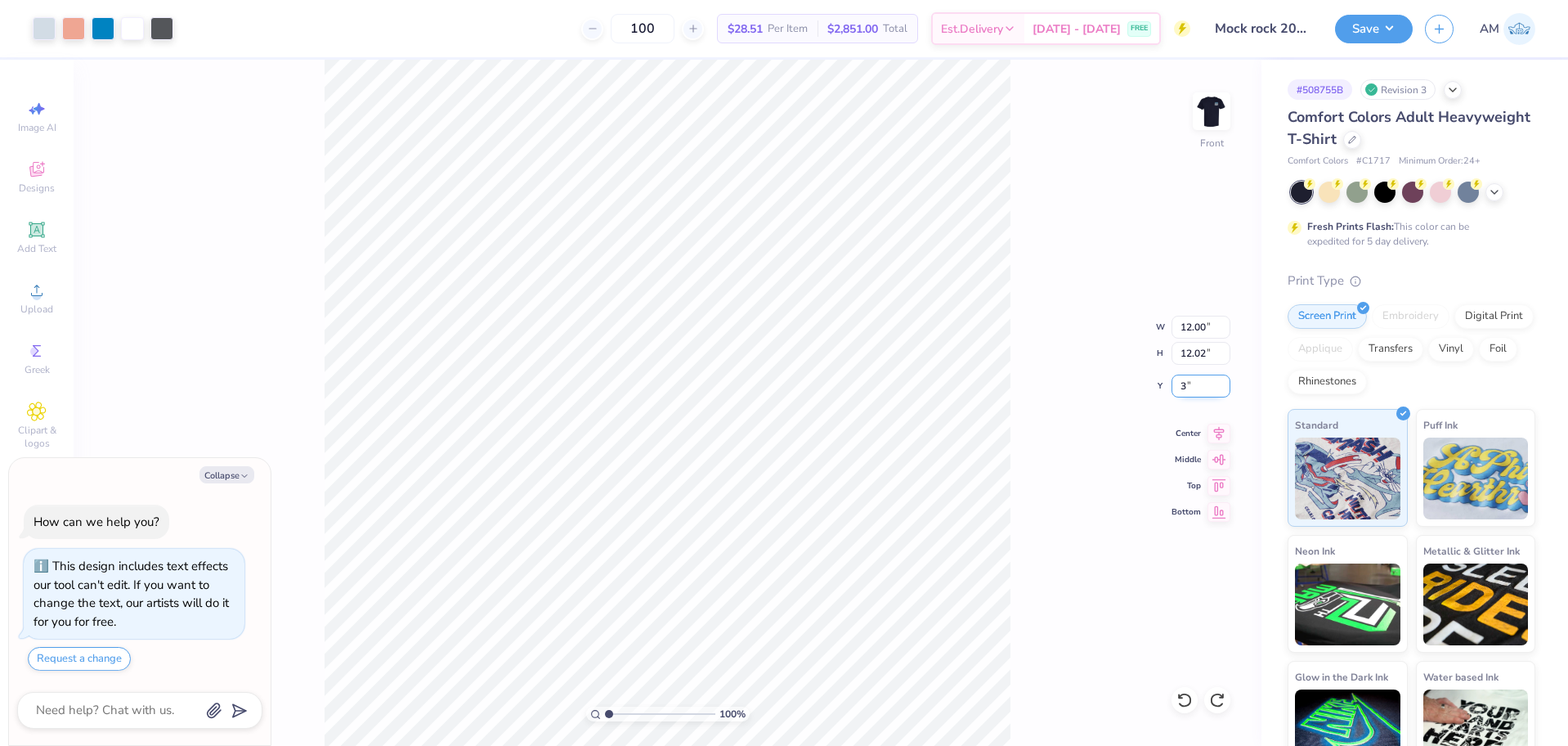
type input "3.00"
click at [1223, 437] on icon at bounding box center [1219, 433] width 23 height 20
click at [1370, 21] on button "Save" at bounding box center [1374, 26] width 78 height 29
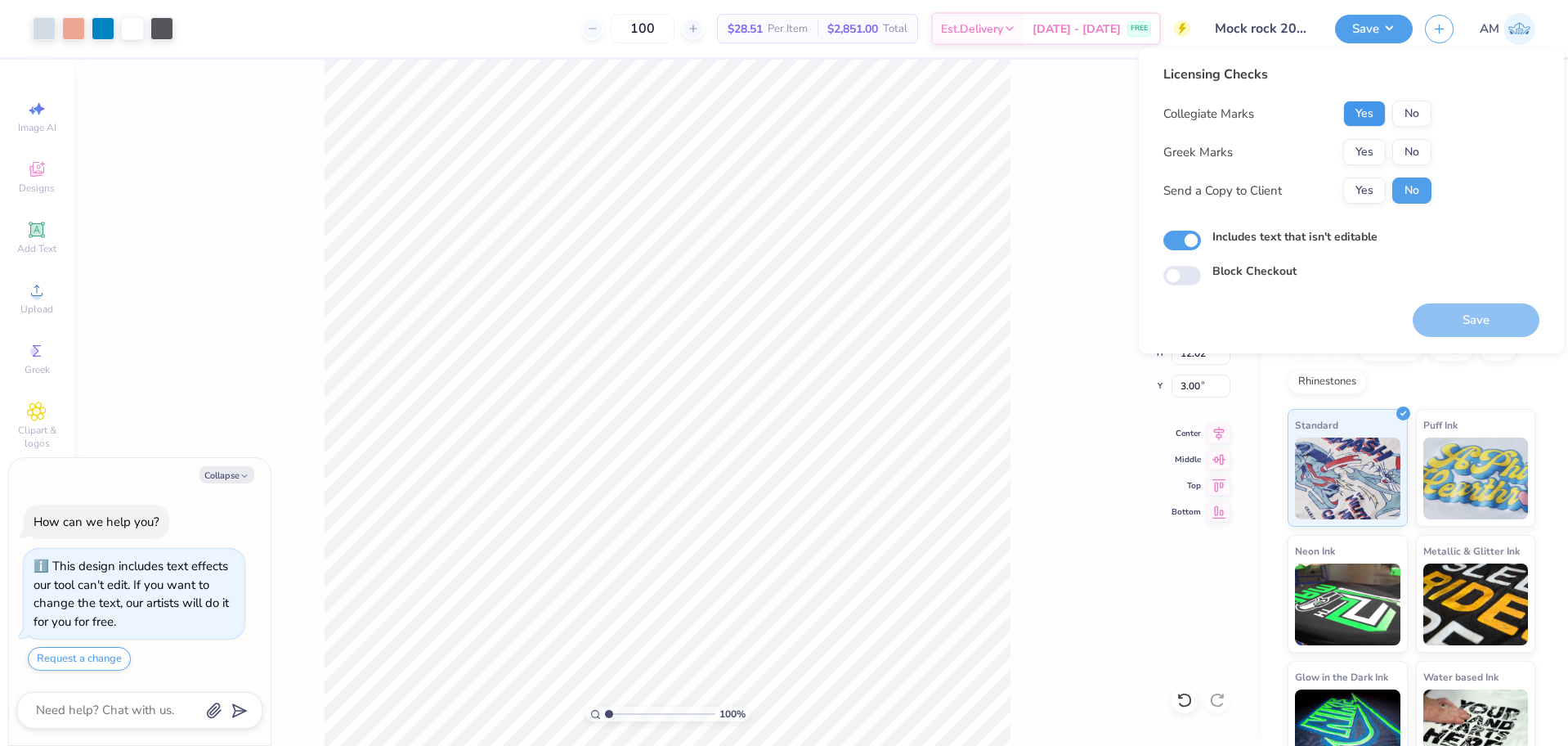
click at [1370, 112] on button "Yes" at bounding box center [1365, 114] width 43 height 26
click at [1407, 144] on button "No" at bounding box center [1412, 152] width 39 height 26
click at [1370, 187] on button "Yes" at bounding box center [1365, 190] width 43 height 26
click at [1451, 316] on button "Save" at bounding box center [1476, 320] width 126 height 34
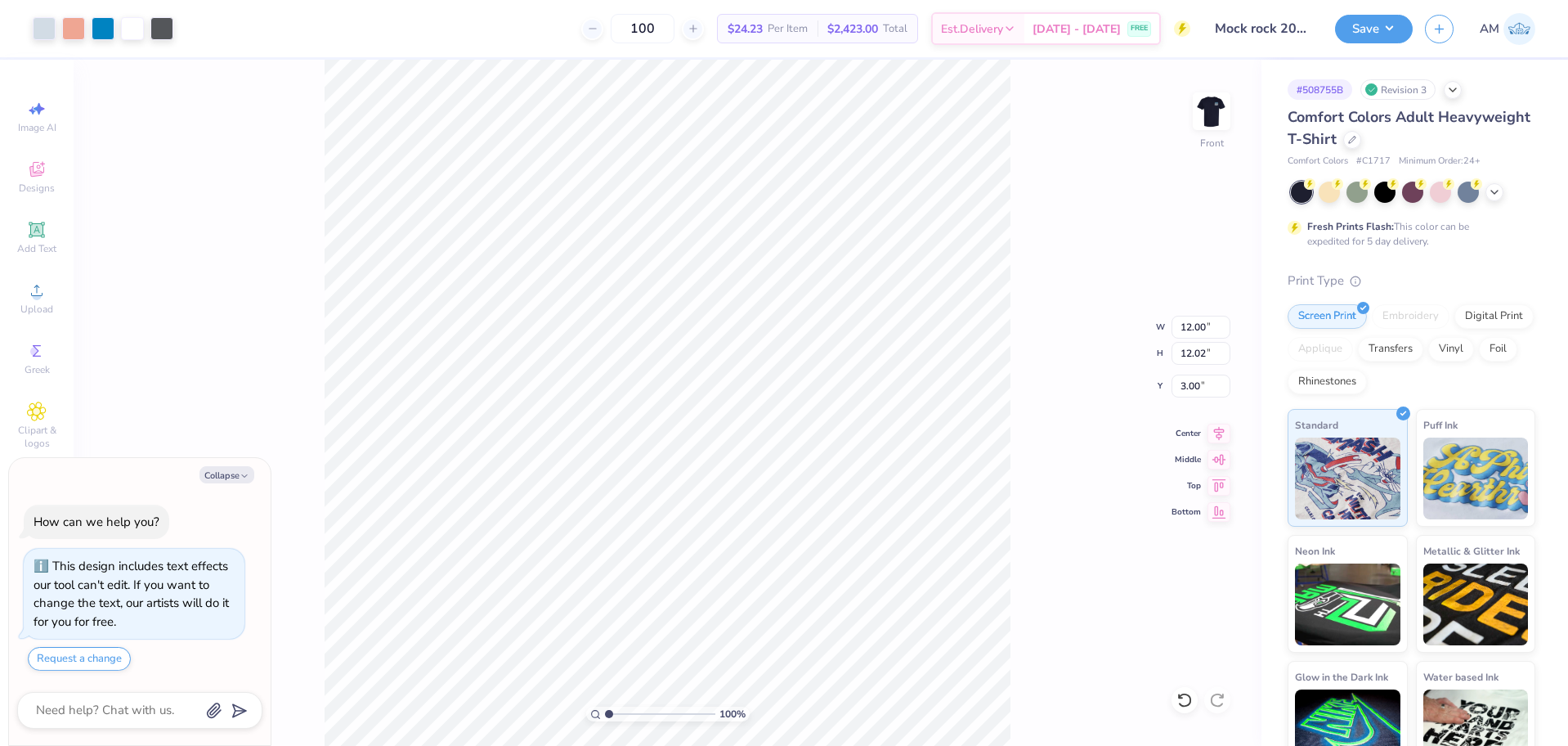
type textarea "x"
